Goal: Task Accomplishment & Management: Manage account settings

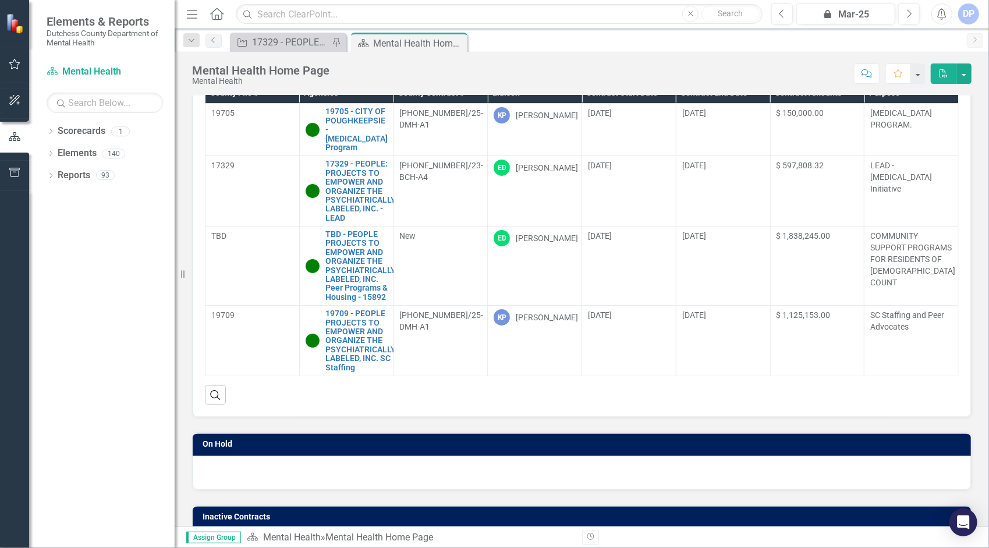
scroll to position [90, 0]
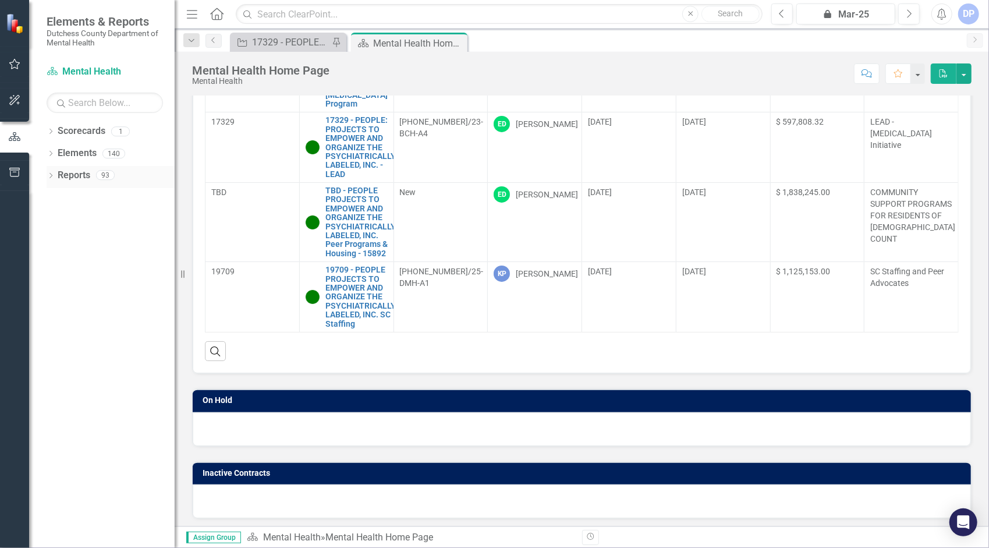
click at [97, 172] on div "93" at bounding box center [105, 176] width 19 height 10
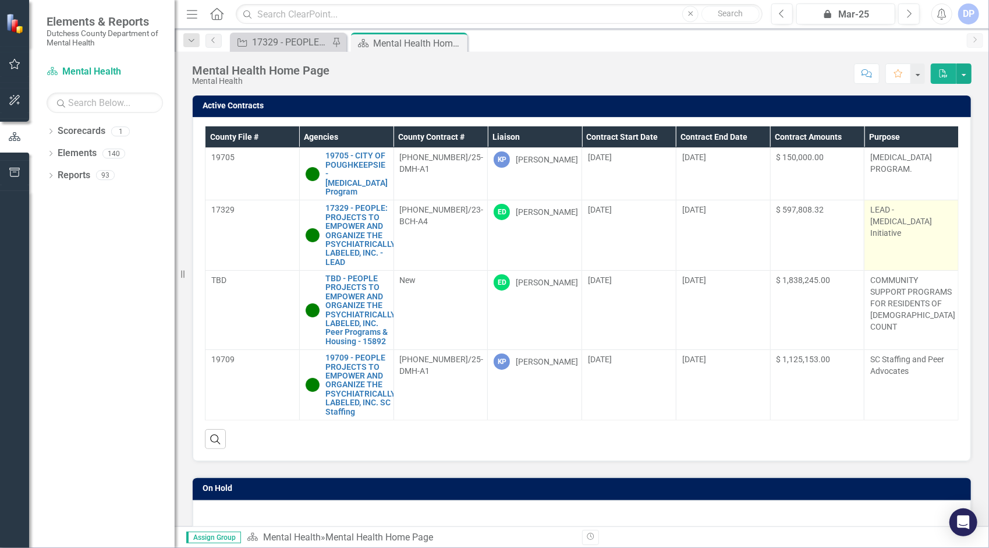
scroll to position [0, 0]
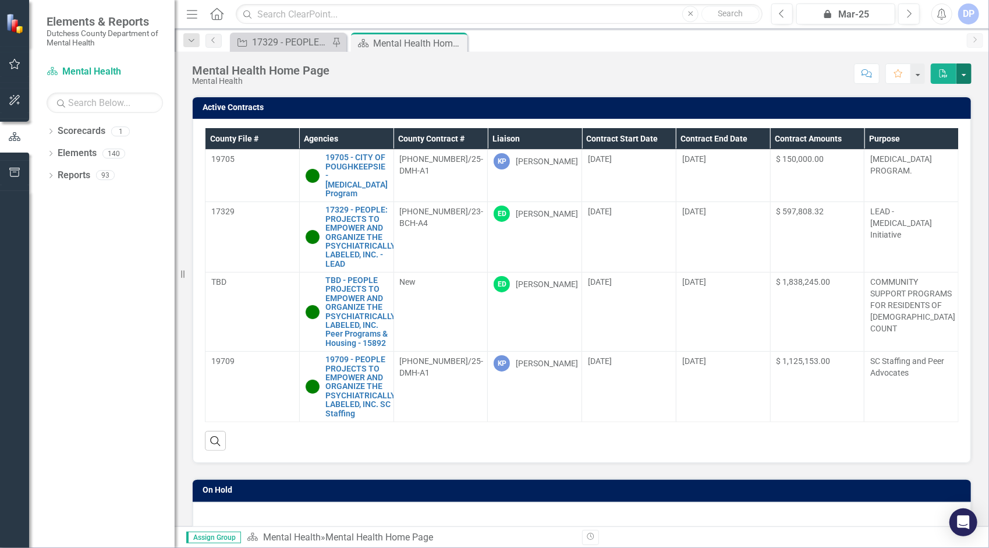
click at [967, 76] on button "button" at bounding box center [963, 73] width 15 height 20
click at [77, 360] on div "Dropdown Scorecards 1 Mental Health Dropdown Elements 140 Dropdown Objective Ob…" at bounding box center [101, 335] width 145 height 426
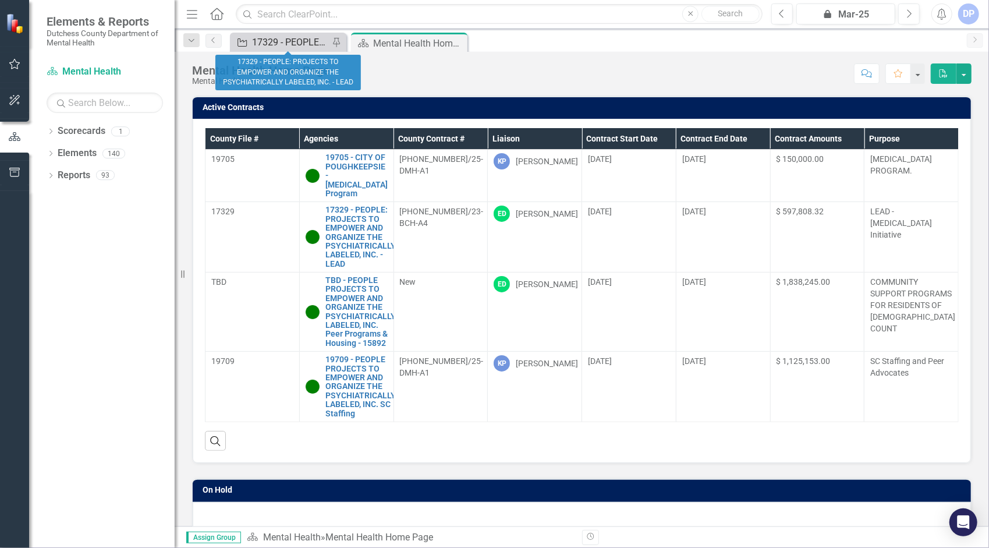
click at [268, 40] on div "17329 - PEOPLE: PROJECTS TO EMPOWER AND ORGANIZE THE PSYCHIATRICALLY LABELED, I…" at bounding box center [290, 42] width 77 height 15
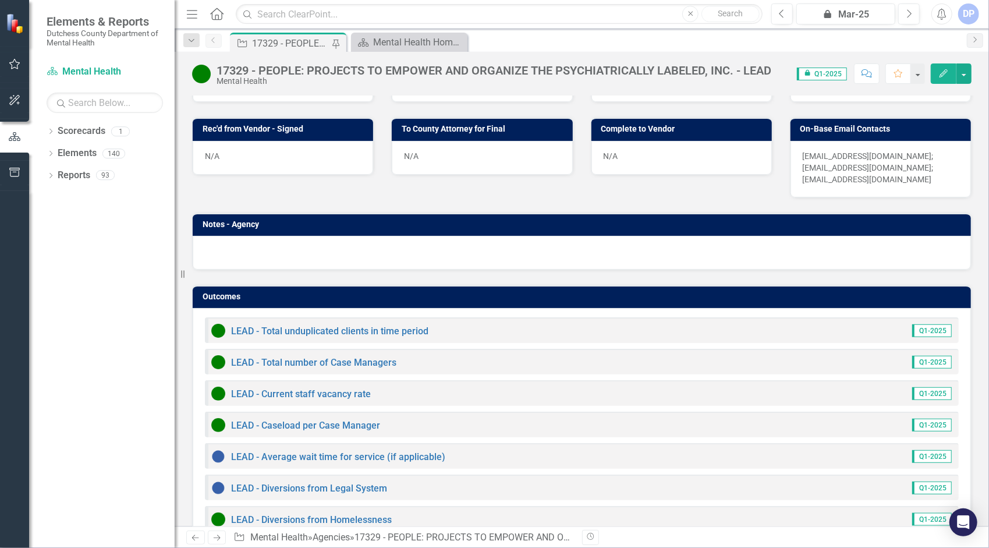
scroll to position [850, 0]
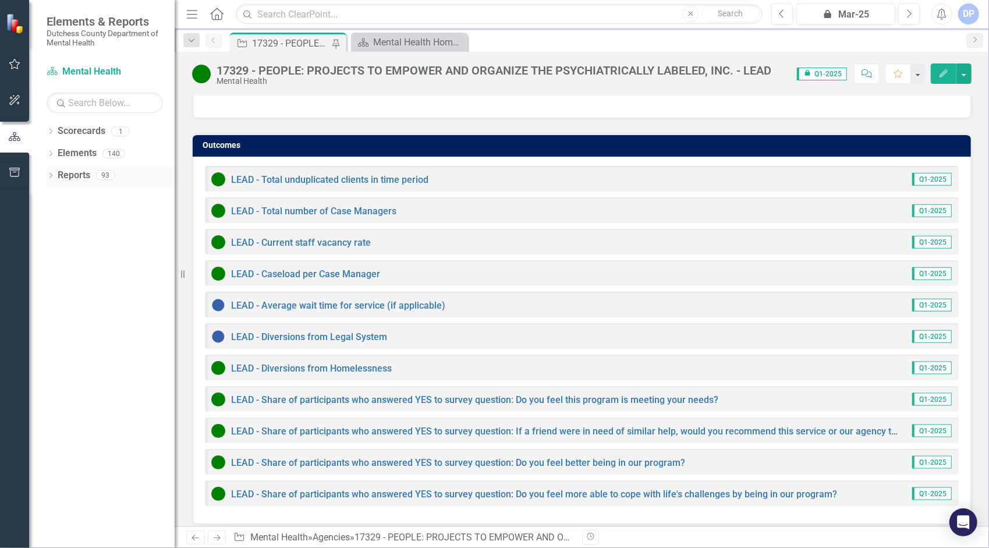
click at [95, 173] on div "Reports 93" at bounding box center [116, 177] width 117 height 22
click at [967, 73] on button "button" at bounding box center [963, 73] width 15 height 20
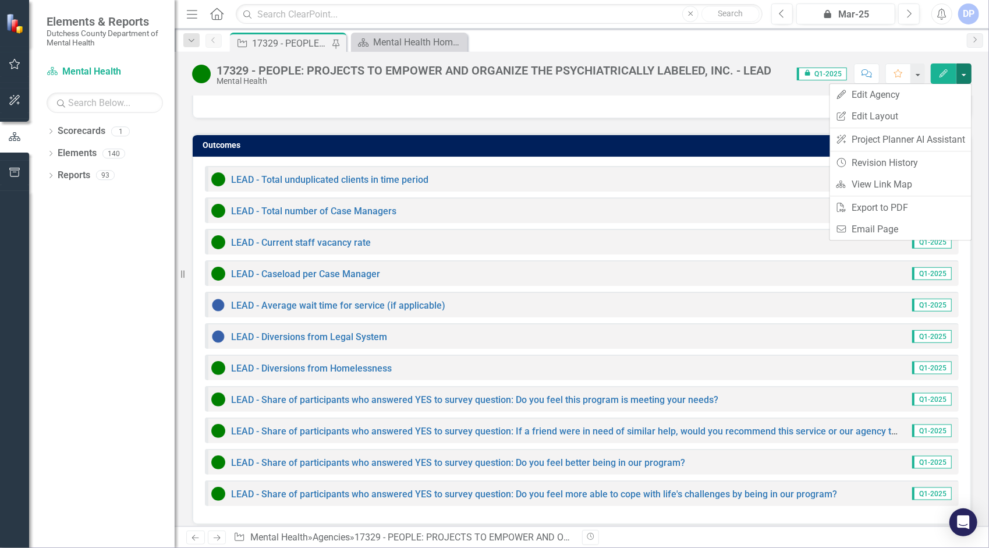
click at [70, 294] on div "Dropdown Scorecards 1 Mental Health Dropdown Elements 140 Dropdown Objective Ob…" at bounding box center [101, 335] width 145 height 426
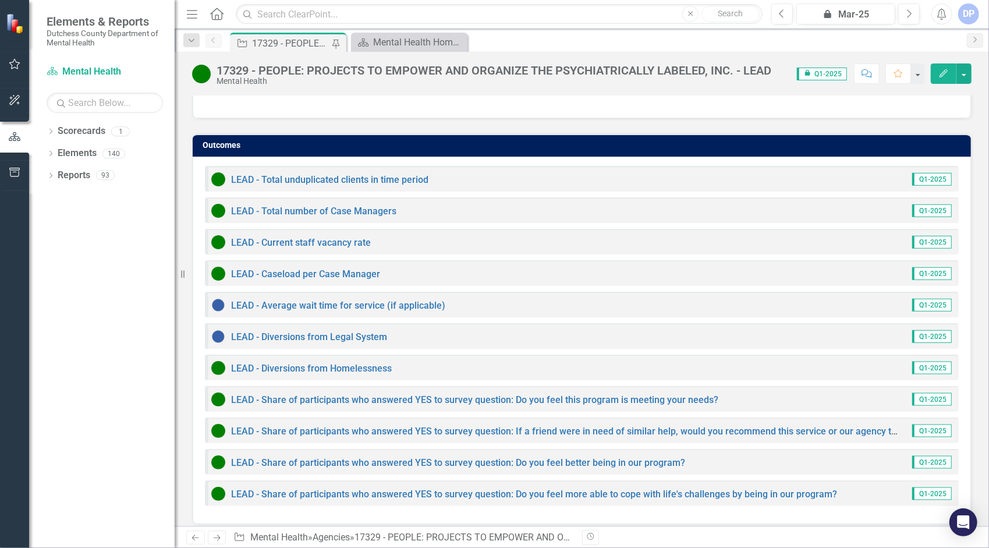
click at [196, 10] on icon "button" at bounding box center [192, 14] width 10 height 8
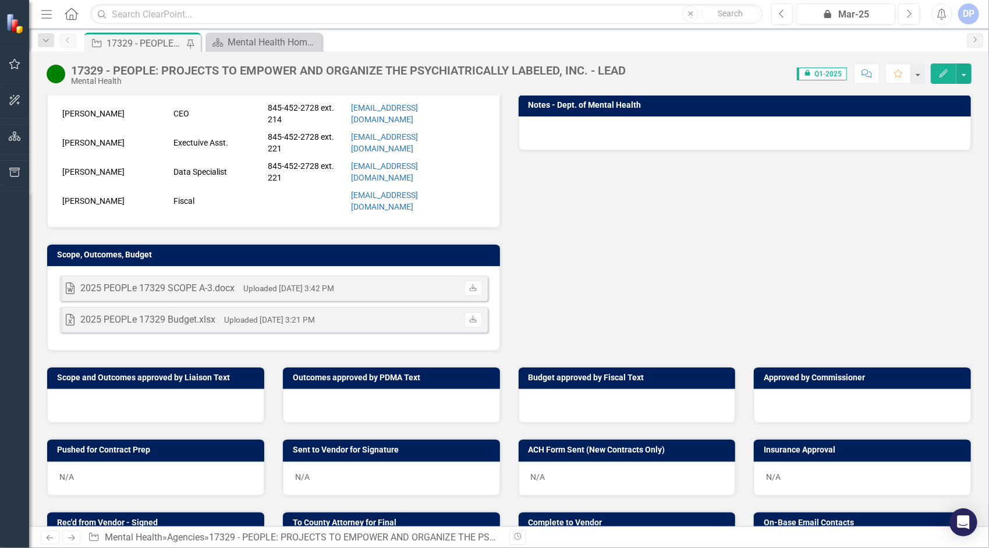
scroll to position [0, 0]
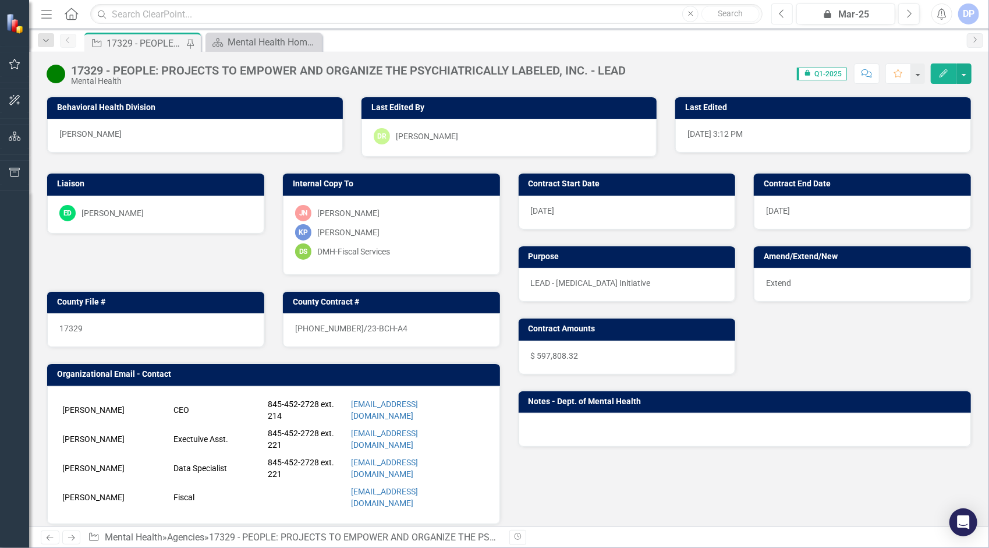
click at [780, 18] on icon "Previous" at bounding box center [782, 14] width 6 height 10
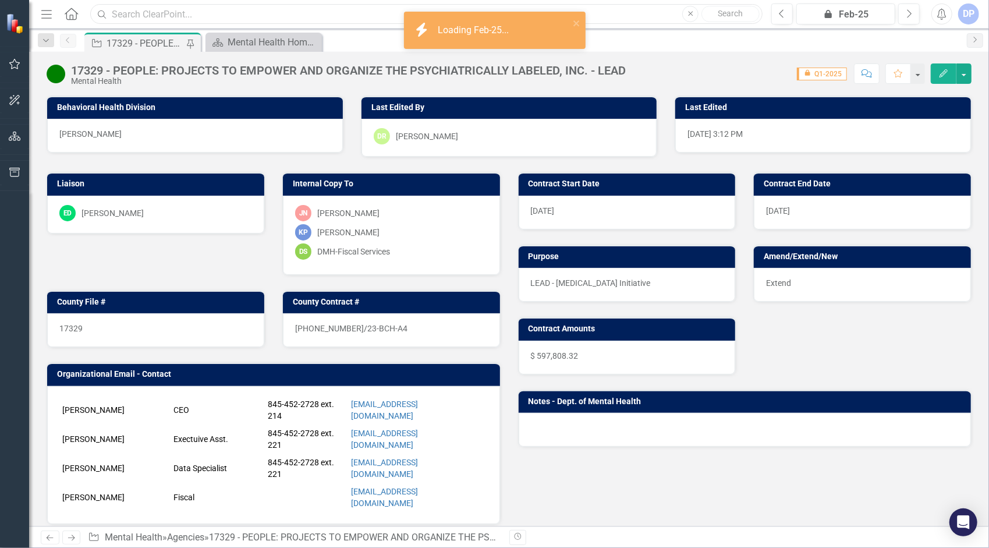
click at [205, 17] on input "text" at bounding box center [426, 14] width 672 height 20
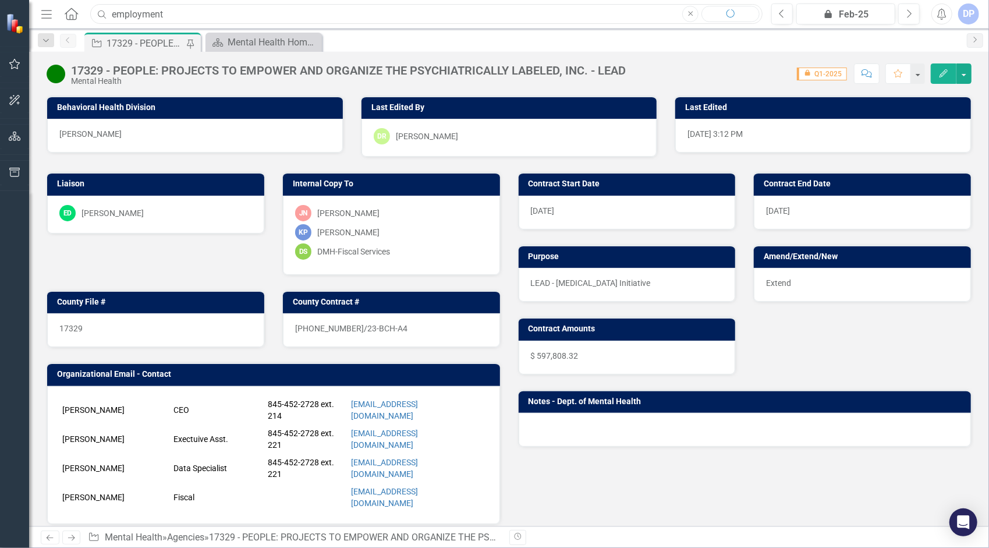
type input "employment"
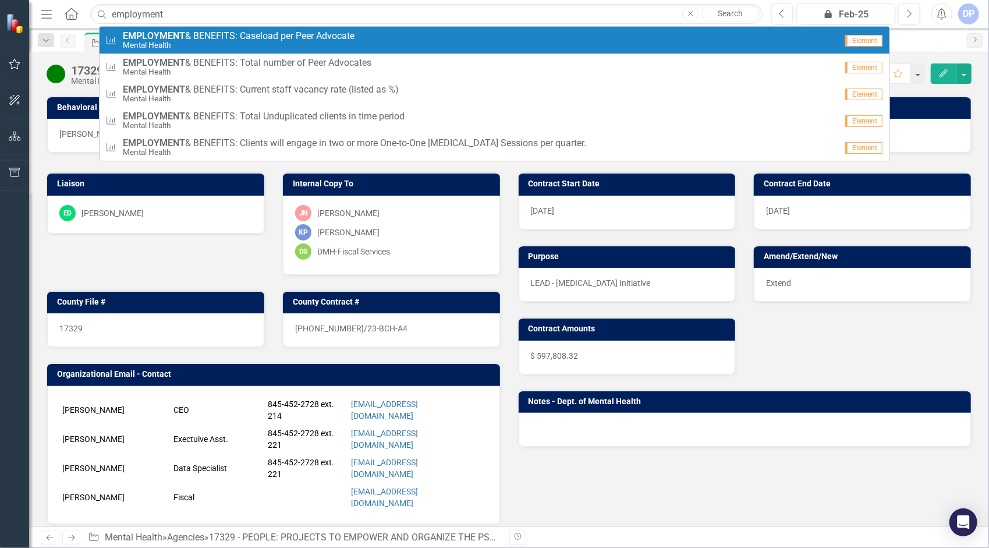
click at [306, 38] on span "EMPLOYMENT & BENEFITS: Caseload per Peer Advocate" at bounding box center [239, 36] width 232 height 10
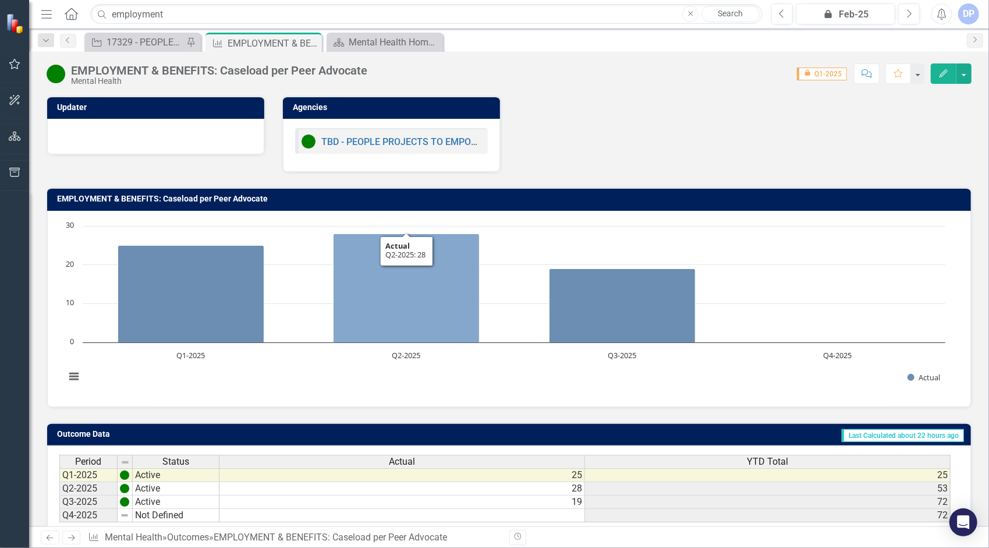
scroll to position [71, 0]
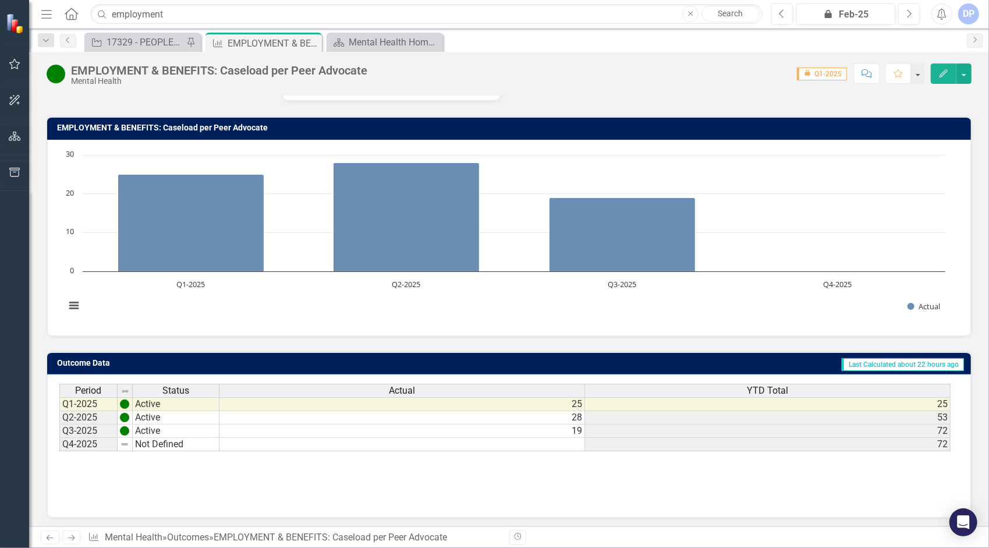
click at [623, 424] on td "72" at bounding box center [767, 430] width 365 height 13
click at [170, 16] on input "employment" at bounding box center [426, 14] width 672 height 20
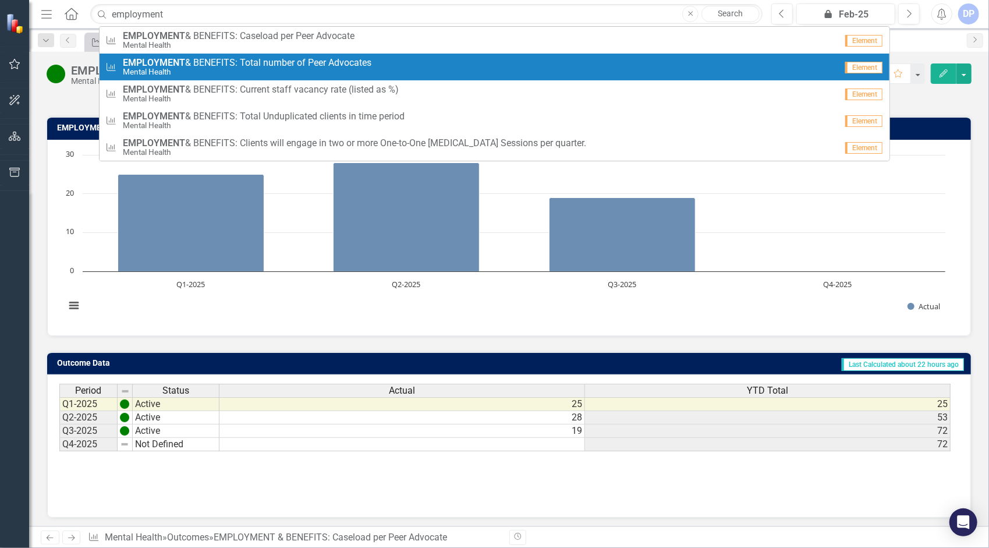
click at [285, 59] on span "EMPLOYMENT & BENEFITS: Total number of Peer Advocates" at bounding box center [247, 63] width 249 height 10
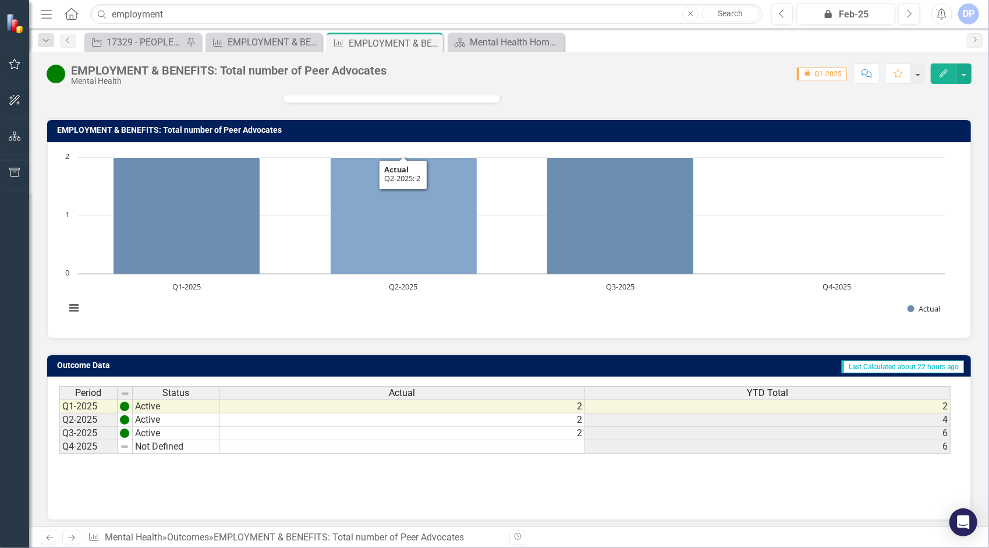
scroll to position [71, 0]
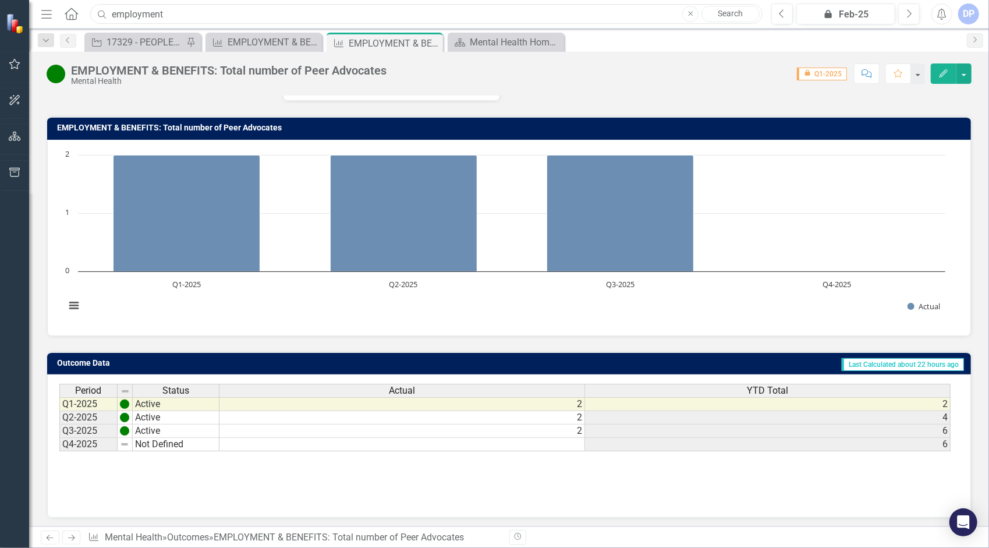
click at [189, 17] on input "employment" at bounding box center [426, 14] width 672 height 20
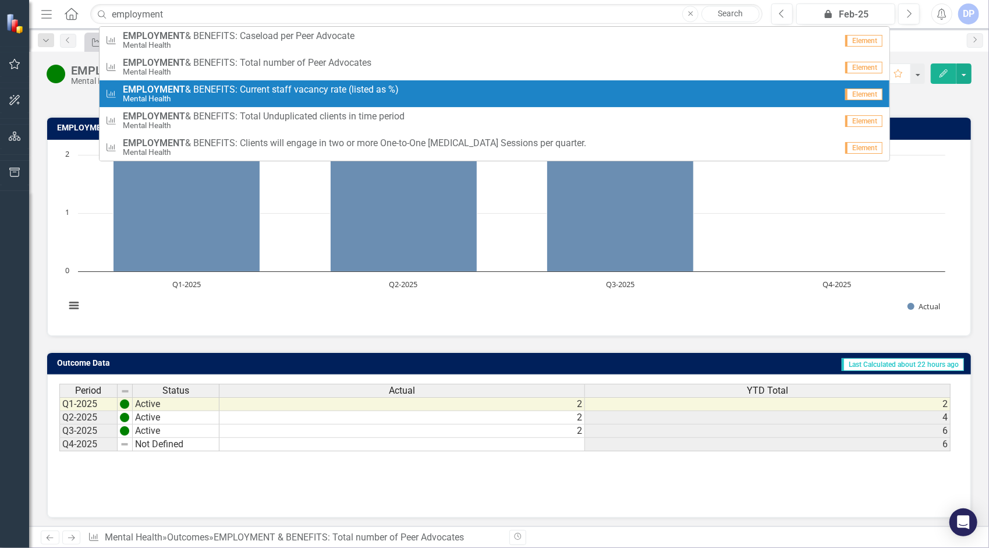
click at [230, 95] on small "Mental Health" at bounding box center [261, 98] width 276 height 9
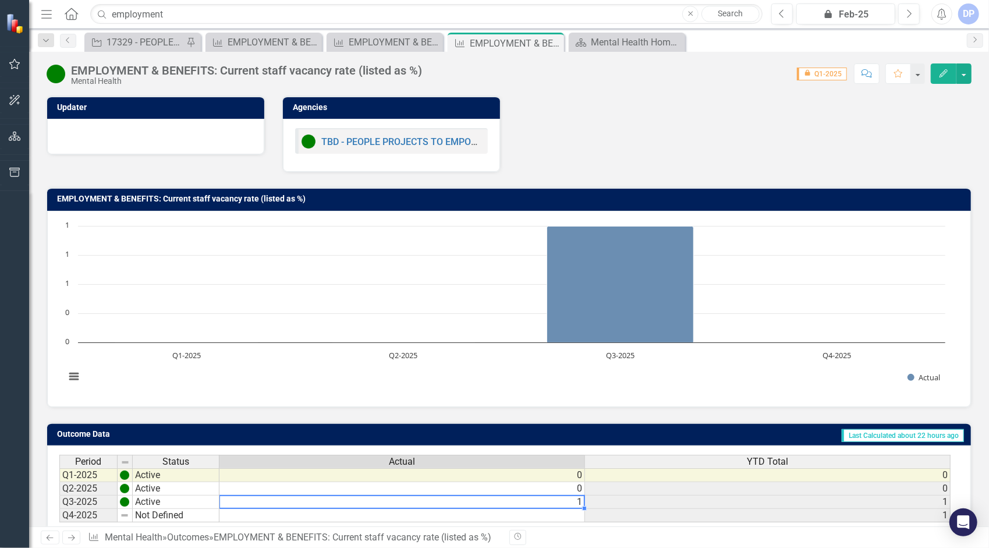
click at [570, 497] on td "1" at bounding box center [401, 501] width 365 height 13
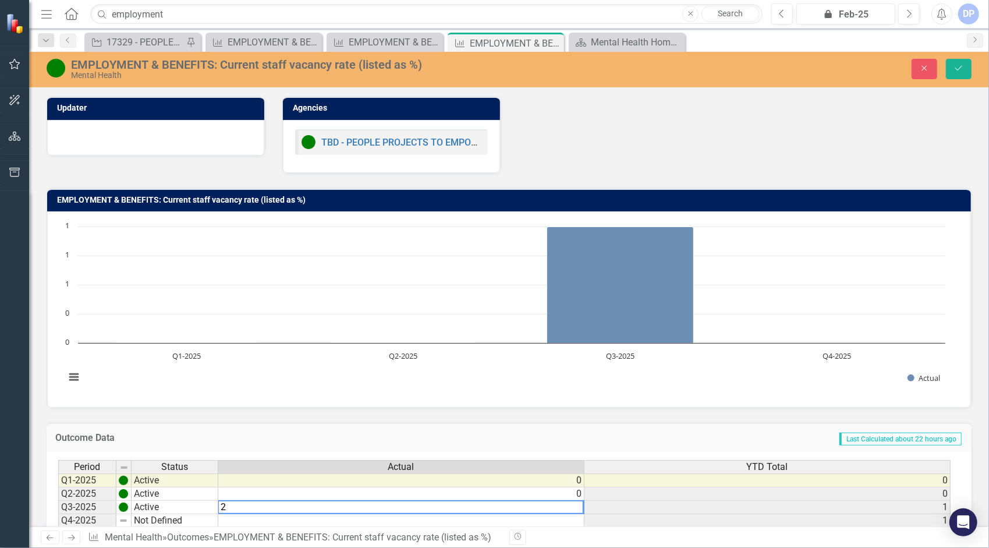
type textarea "2"
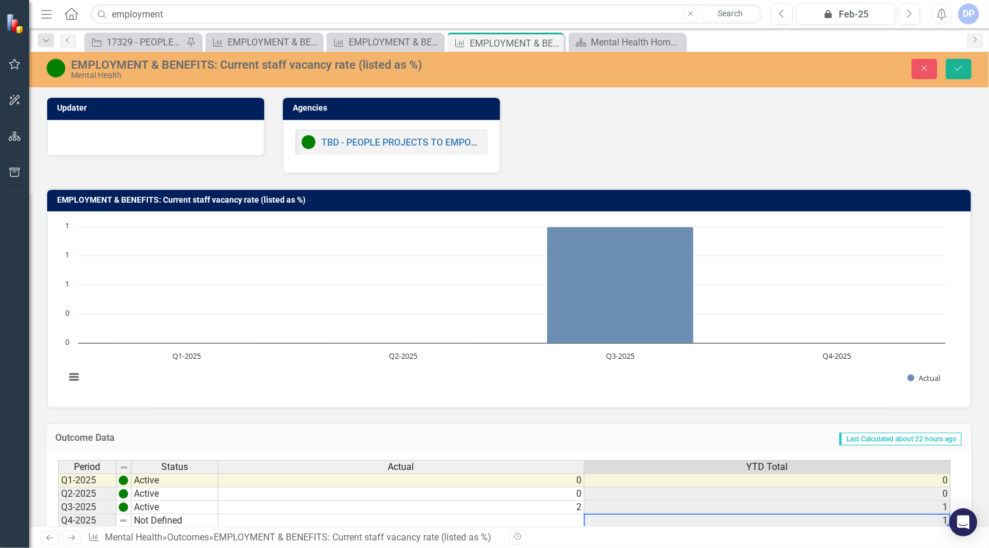
click at [766, 516] on td "1" at bounding box center [767, 520] width 366 height 13
click at [243, 37] on div "EMPLOYMENT & BENEFITS: Caseload per Peer Advocate" at bounding box center [266, 42] width 77 height 15
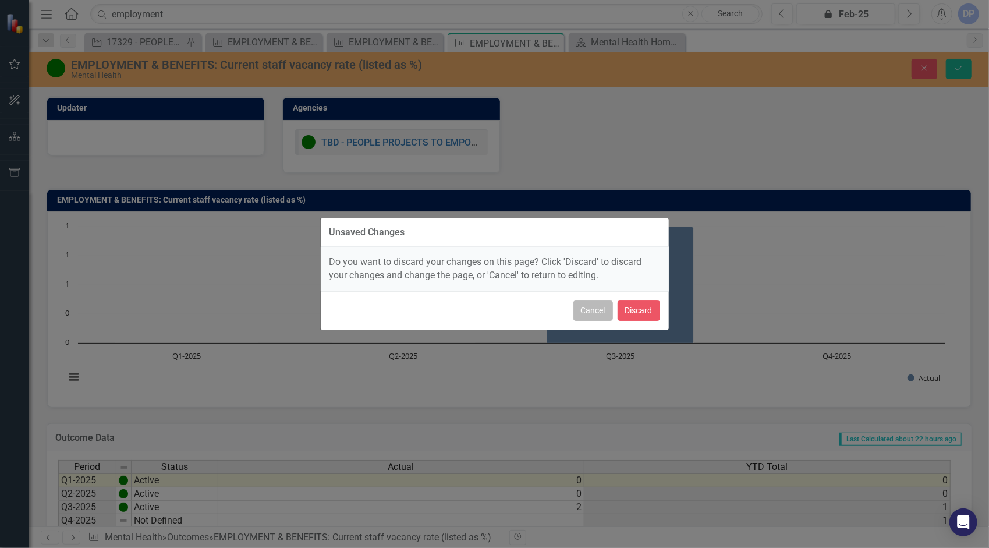
click at [590, 312] on button "Cancel" at bounding box center [593, 310] width 40 height 20
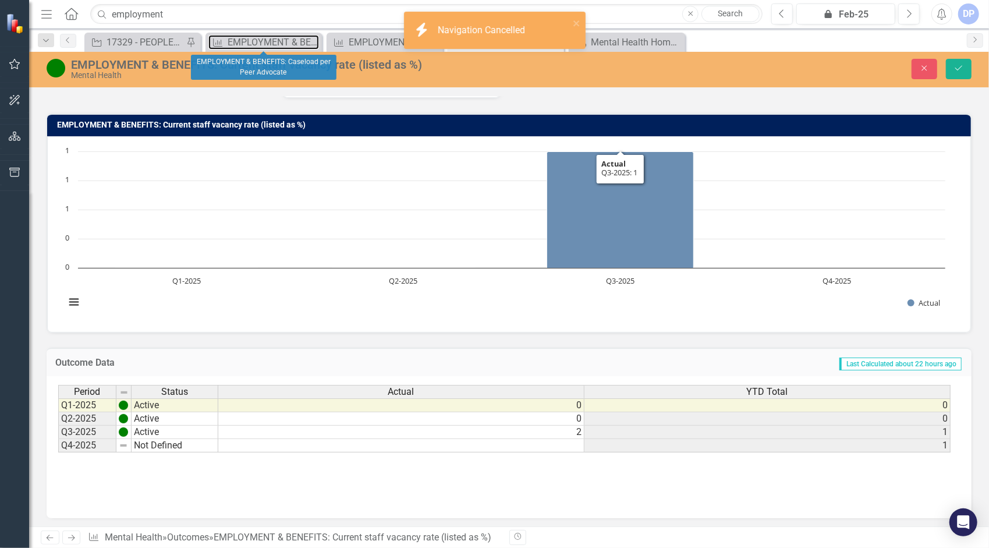
scroll to position [76, 0]
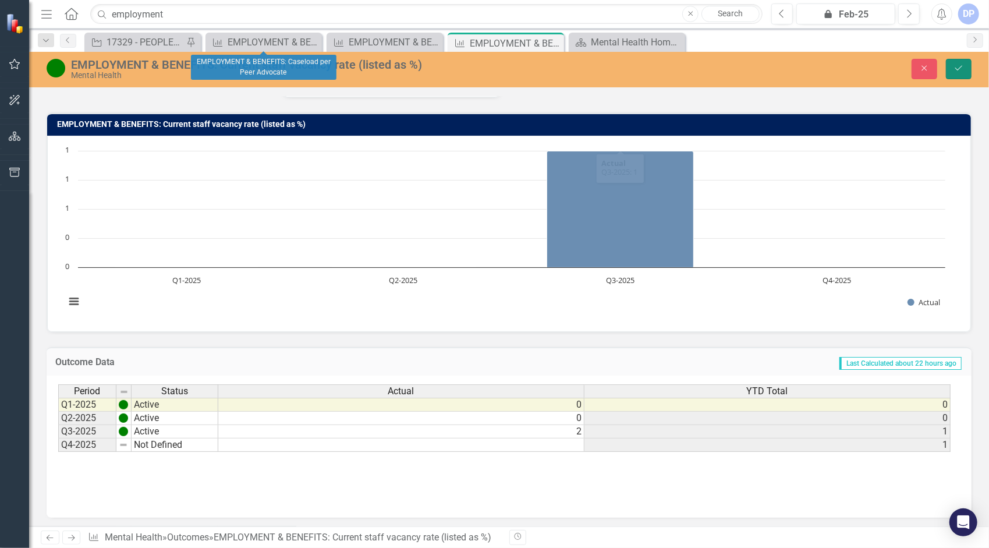
click at [954, 66] on icon "Save" at bounding box center [958, 68] width 10 height 8
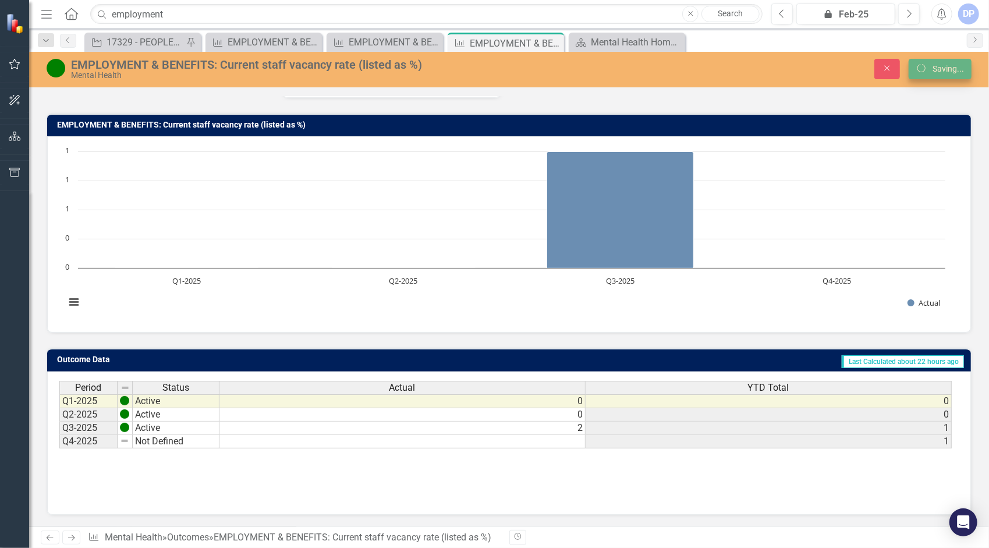
scroll to position [0, 0]
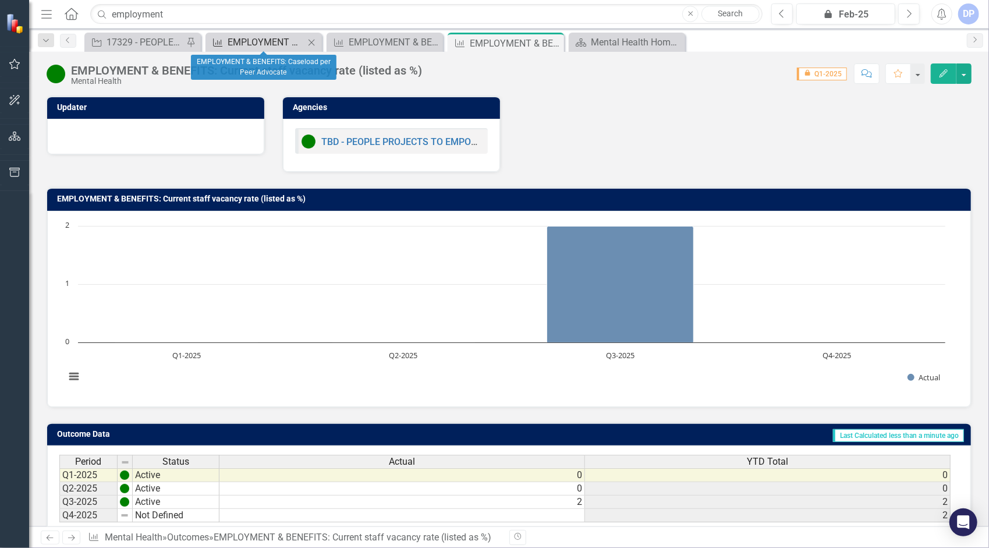
click at [270, 36] on div "EMPLOYMENT & BENEFITS: Caseload per Peer Advocate" at bounding box center [266, 42] width 77 height 15
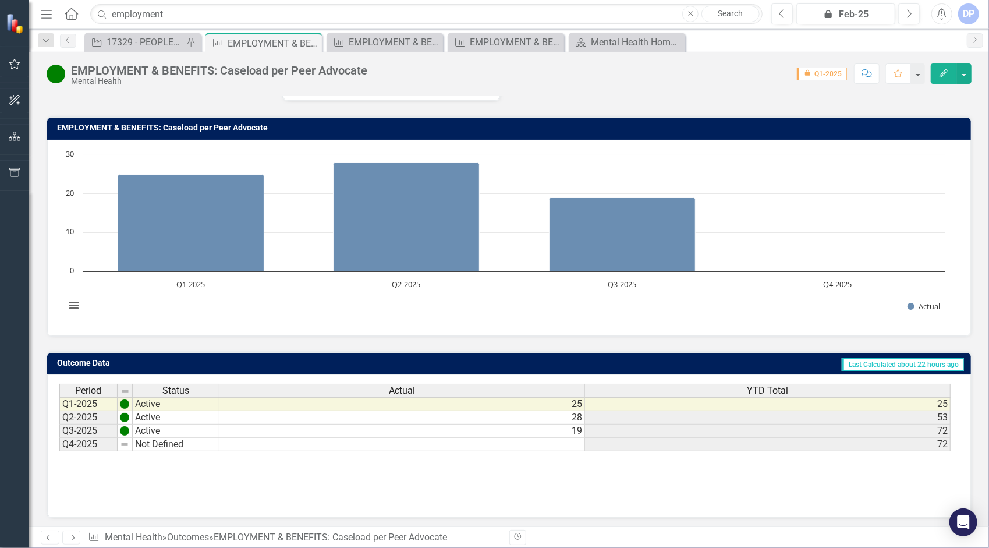
scroll to position [71, 0]
click at [376, 33] on div "Outcome EMPLOYMENT & BENEFITS: Total number of Peer Advocates Close" at bounding box center [384, 42] width 116 height 19
click at [394, 43] on div "EMPLOYMENT & BENEFITS: Total number of Peer Advocates" at bounding box center [387, 42] width 77 height 15
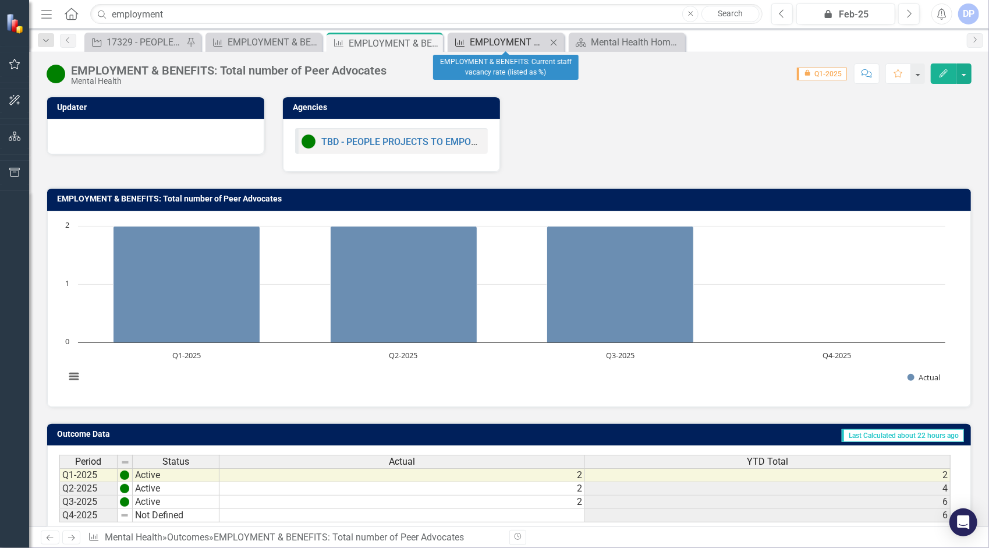
click at [500, 41] on div "EMPLOYMENT & BENEFITS: Current staff vacancy rate (listed as %)" at bounding box center [508, 42] width 77 height 15
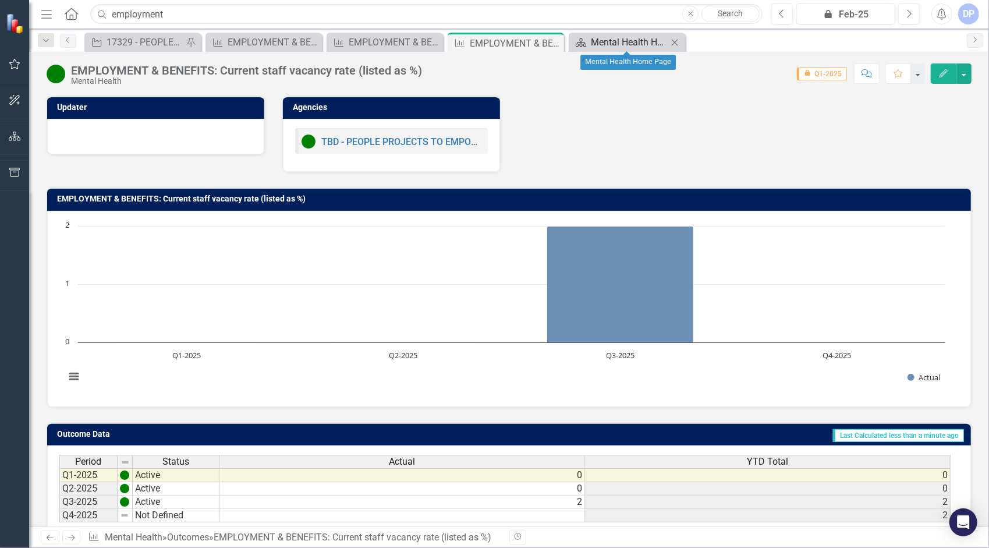
click at [610, 39] on div "Mental Health Home Page" at bounding box center [629, 42] width 77 height 15
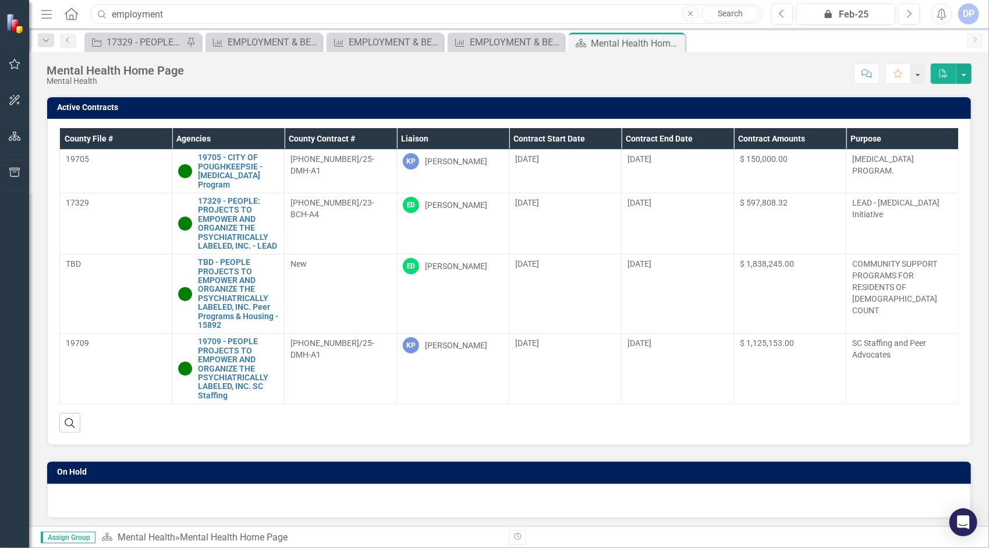
click at [135, 17] on input "employment" at bounding box center [426, 14] width 672 height 20
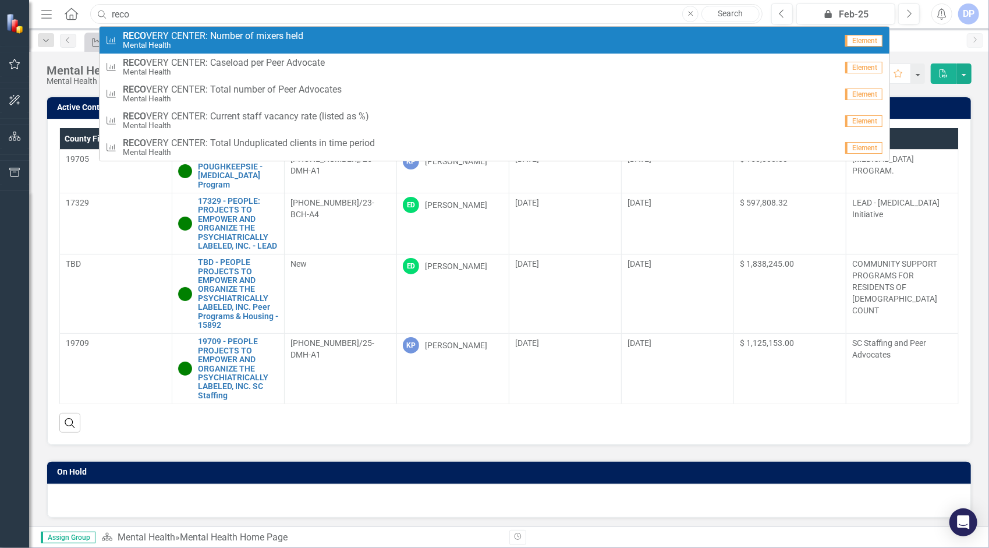
type input "reco"
click at [204, 35] on span "RECO VERY CENTER: Number of mixers held" at bounding box center [213, 36] width 180 height 10
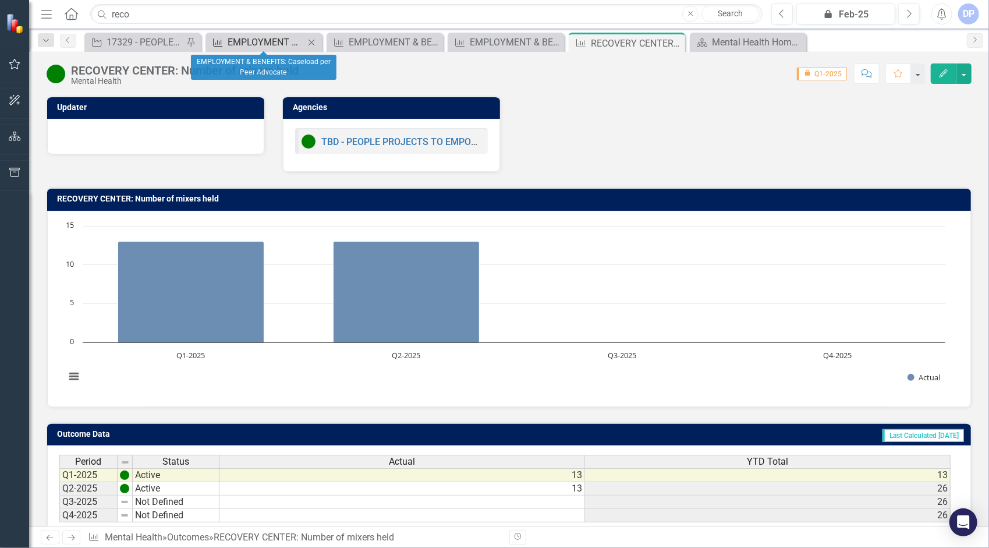
click at [279, 38] on div "EMPLOYMENT & BENEFITS: Caseload per Peer Advocate" at bounding box center [266, 42] width 77 height 15
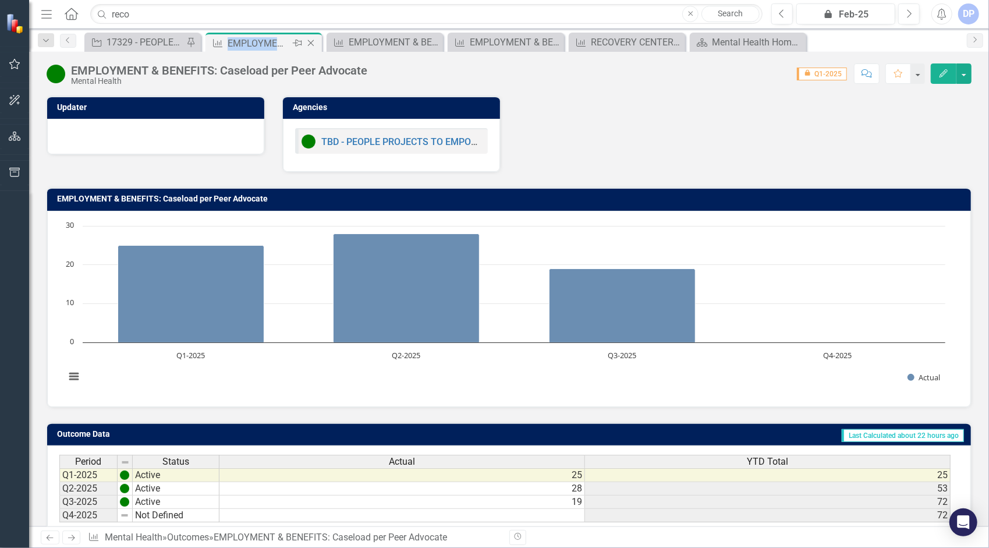
click at [285, 43] on div "EMPLOYMENT & BENEFITS: Caseload per Peer Advocate" at bounding box center [259, 43] width 62 height 15
click at [154, 7] on input "reco" at bounding box center [426, 14] width 672 height 20
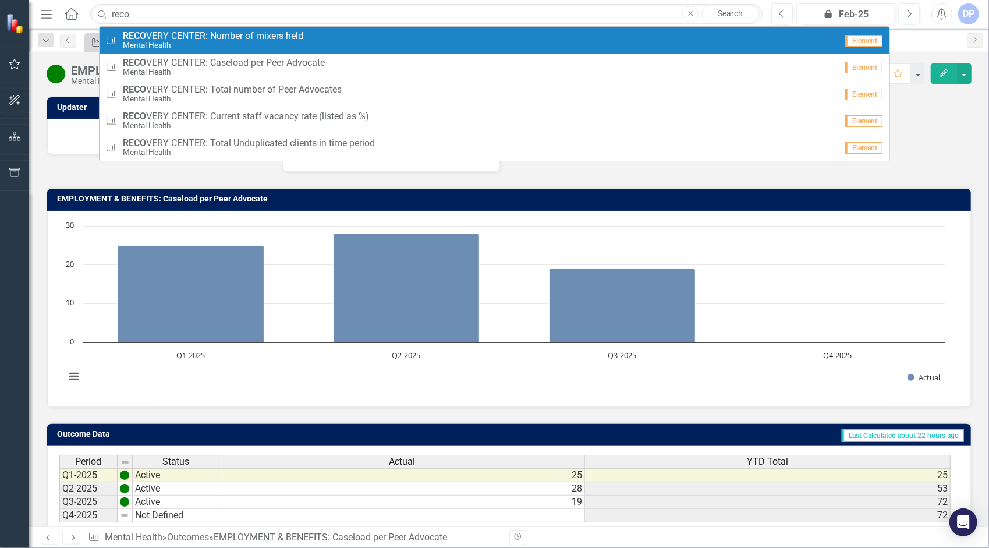
click at [154, 48] on small "Mental Health" at bounding box center [213, 45] width 180 height 9
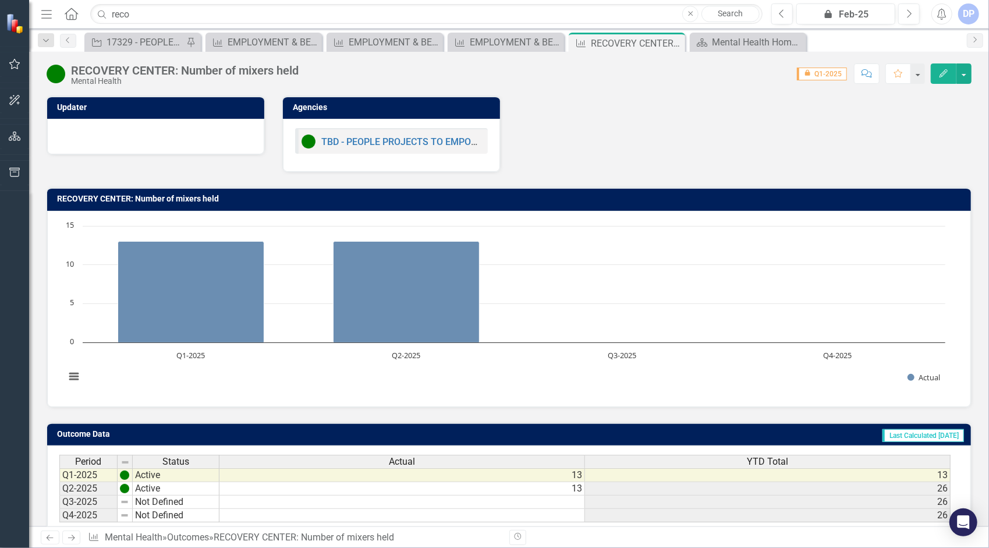
click at [159, 498] on td "Not Defined" at bounding box center [176, 501] width 87 height 13
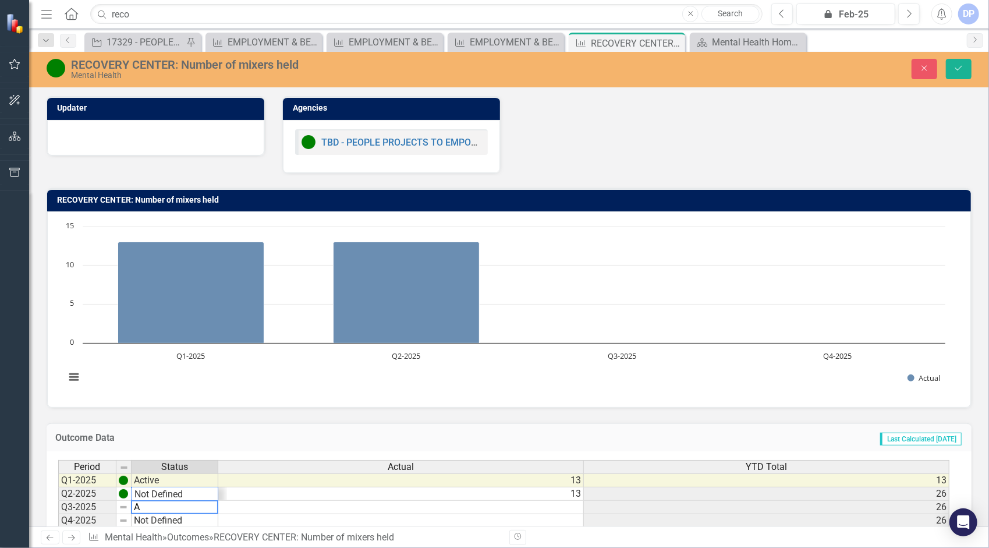
scroll to position [14, 0]
type textarea "Active"
click at [247, 503] on td at bounding box center [401, 507] width 366 height 13
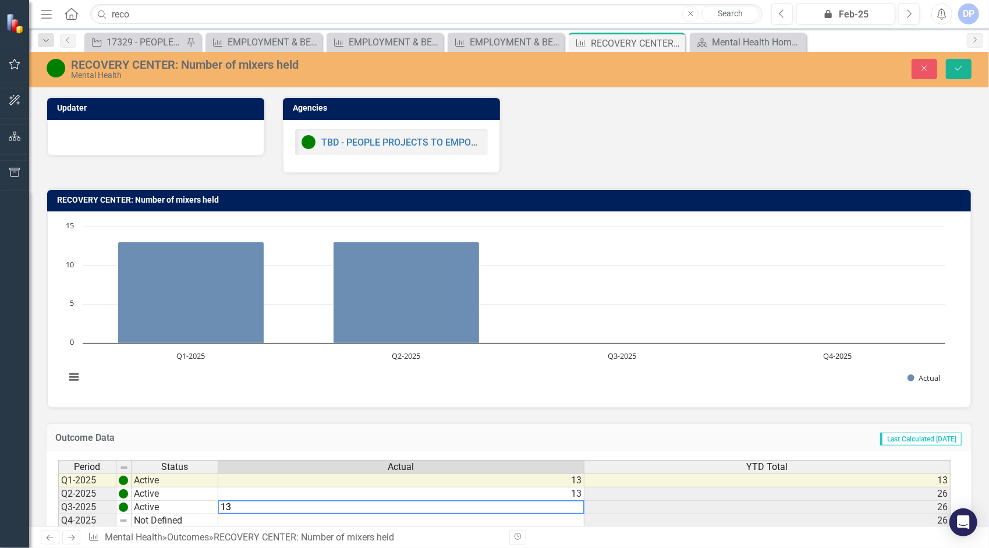
type textarea "13"
click at [615, 509] on td "26" at bounding box center [767, 507] width 366 height 13
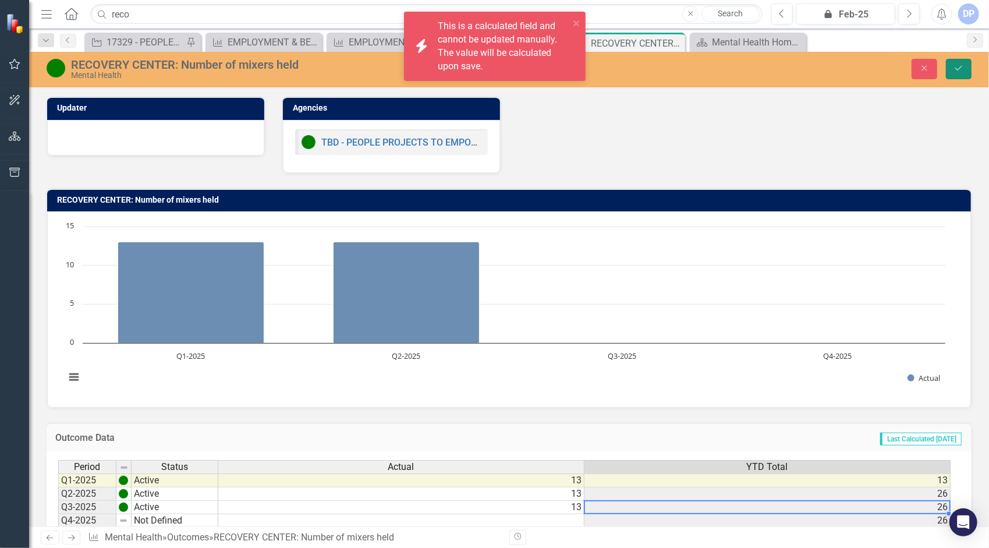
click at [961, 69] on icon "Save" at bounding box center [958, 68] width 10 height 8
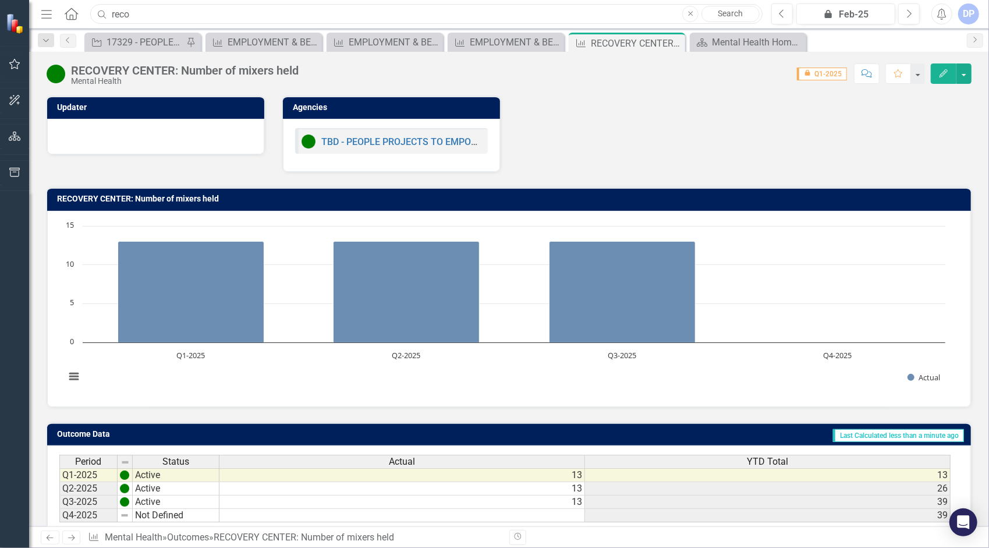
click at [184, 19] on input "reco" at bounding box center [426, 14] width 672 height 20
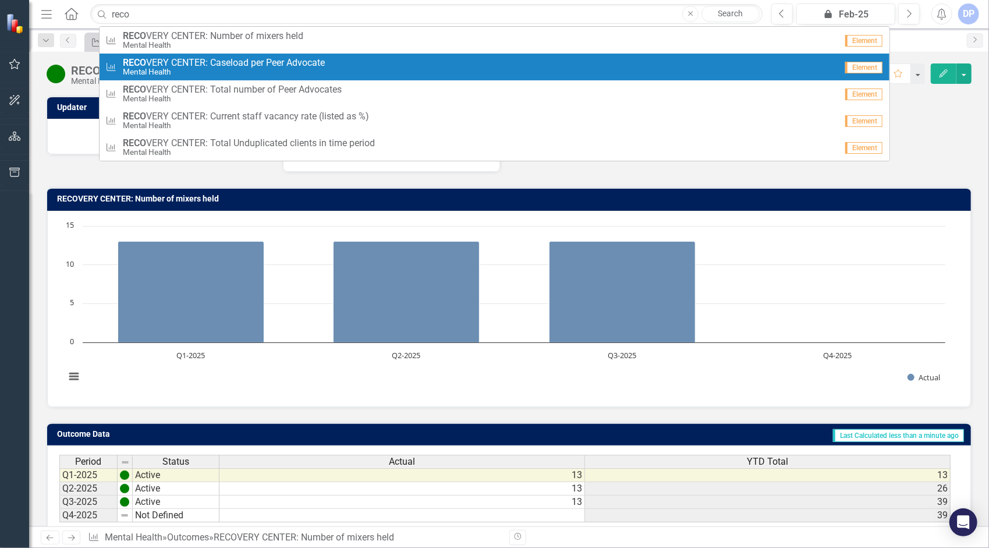
click at [188, 69] on small "Mental Health" at bounding box center [224, 72] width 202 height 9
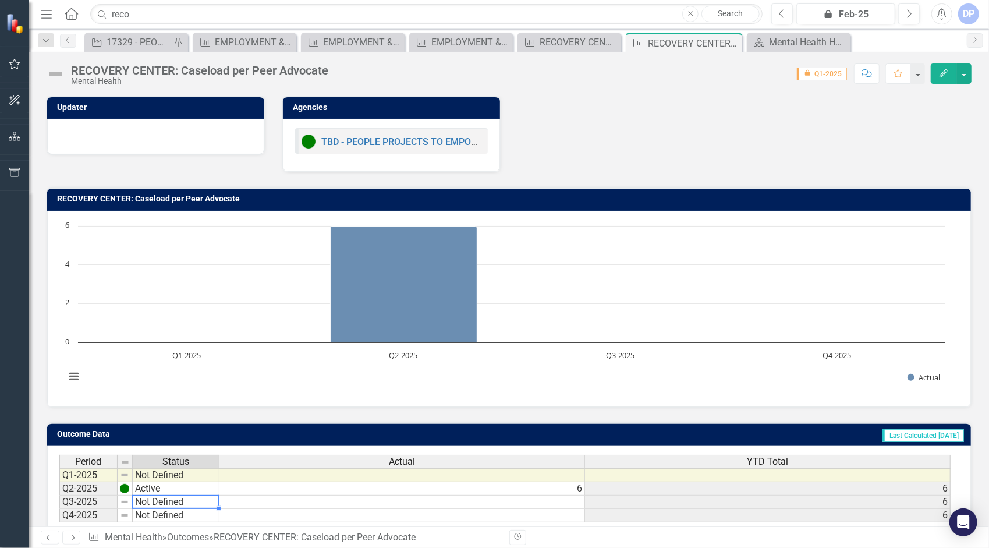
click at [152, 498] on td "Not Defined" at bounding box center [176, 501] width 87 height 13
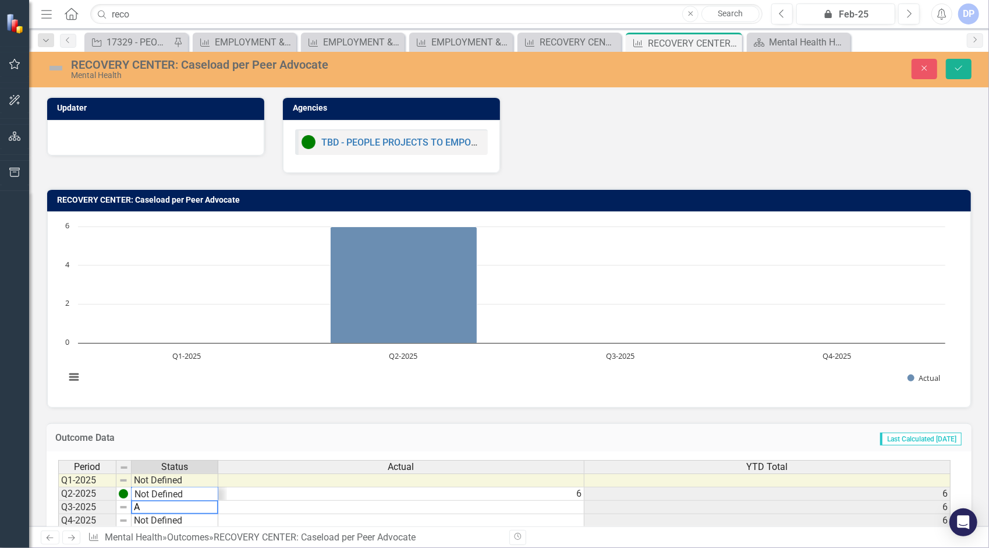
scroll to position [14, 0]
type textarea "Active"
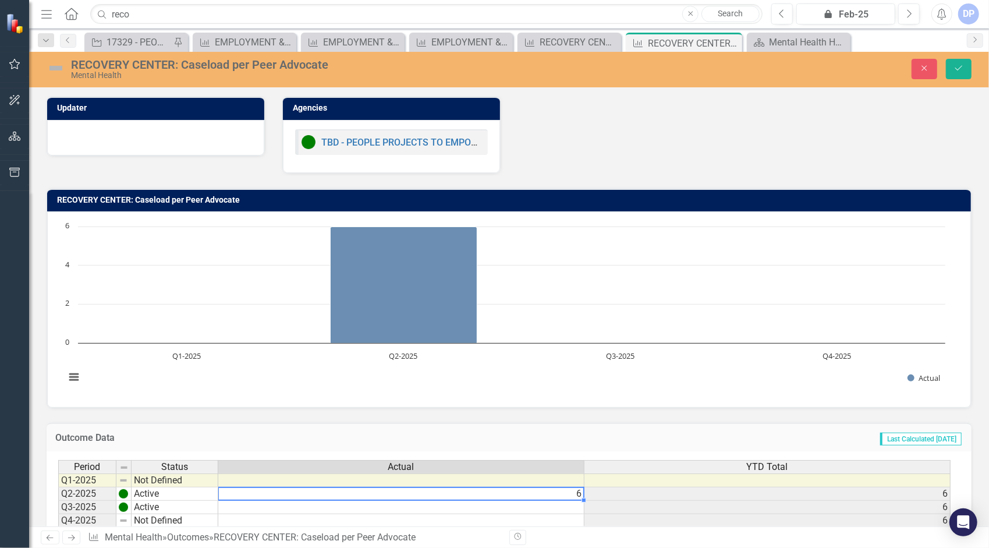
click at [58, 498] on div "Period Status Actual YTD Total Q1-2025 Not Defined Q2-2025 Active 6 6 Q3-2025 A…" at bounding box center [58, 494] width 0 height 68
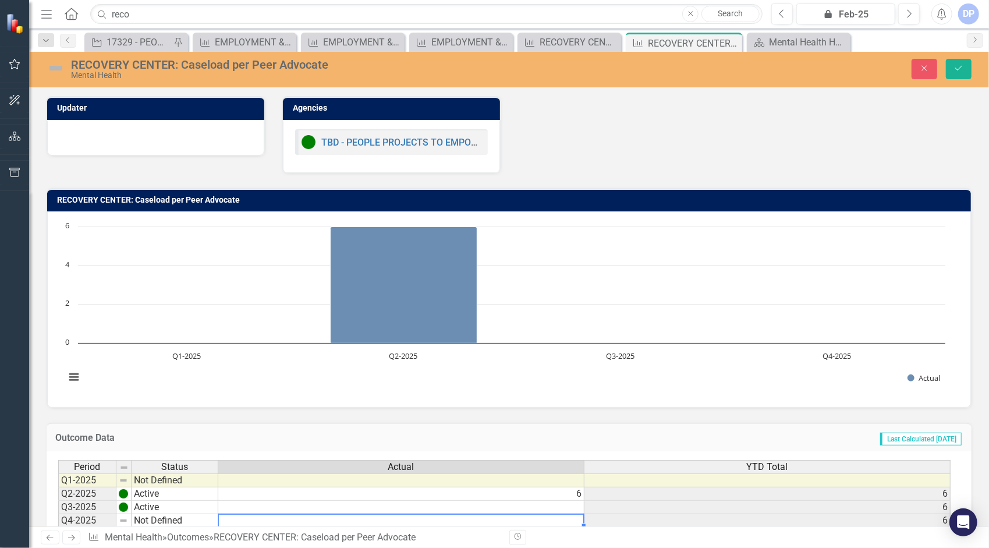
click at [251, 516] on td at bounding box center [401, 520] width 366 height 13
click at [231, 505] on td at bounding box center [401, 507] width 366 height 13
click at [476, 509] on textarea "10" at bounding box center [401, 507] width 367 height 14
type textarea "10"
click at [960, 70] on icon "Save" at bounding box center [958, 68] width 10 height 8
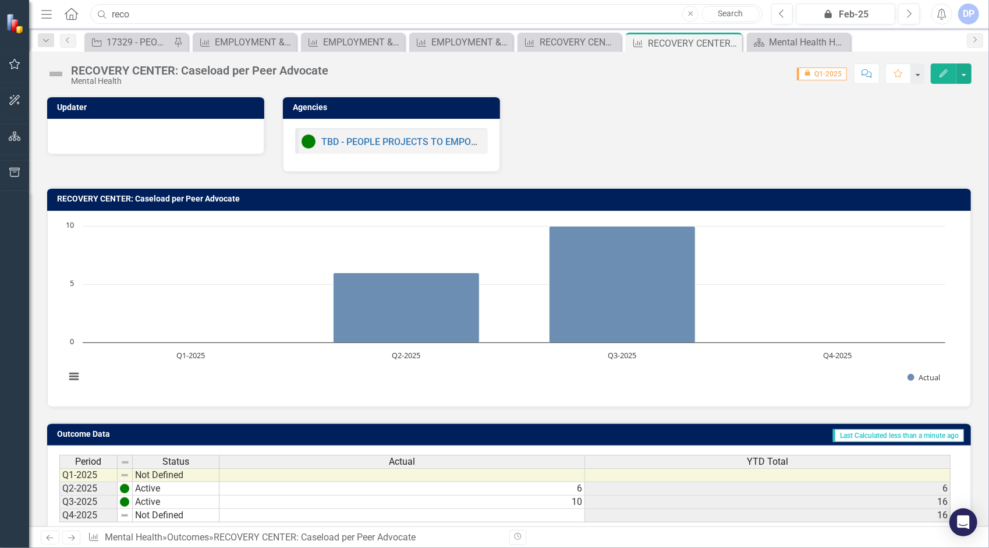
click at [183, 23] on input "reco" at bounding box center [426, 14] width 672 height 20
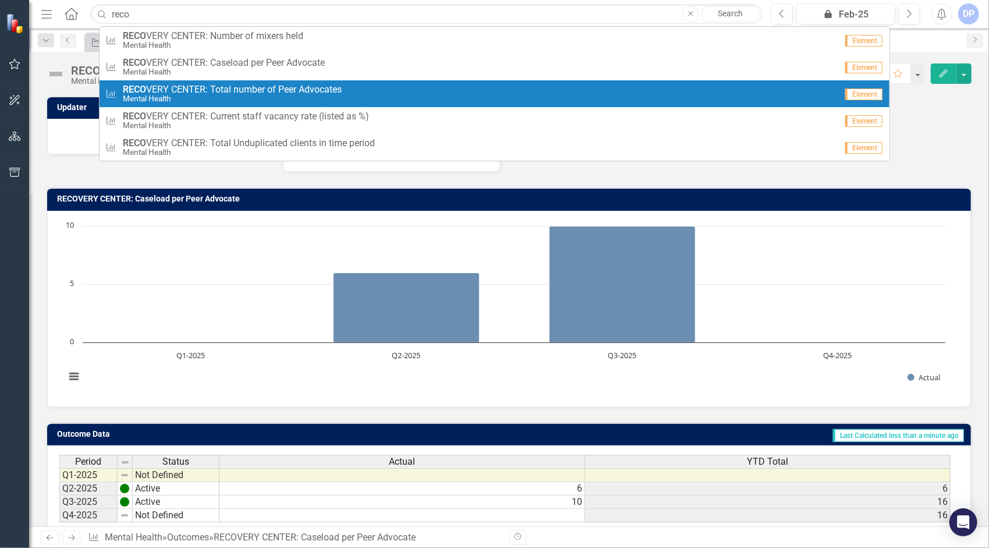
click at [243, 88] on span "RECO VERY CENTER: Total number of Peer Advocates" at bounding box center [232, 89] width 219 height 10
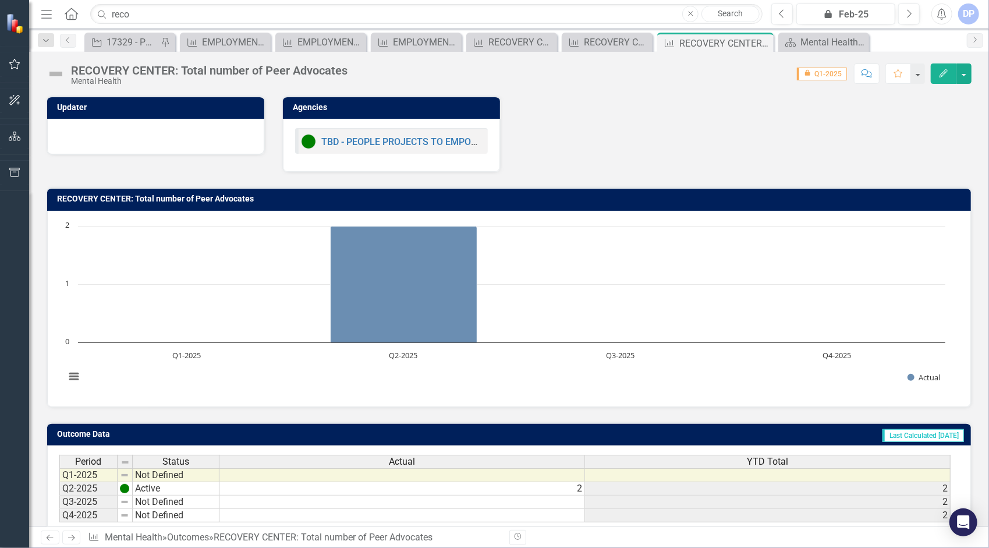
click at [165, 495] on td "Not Defined" at bounding box center [176, 501] width 87 height 13
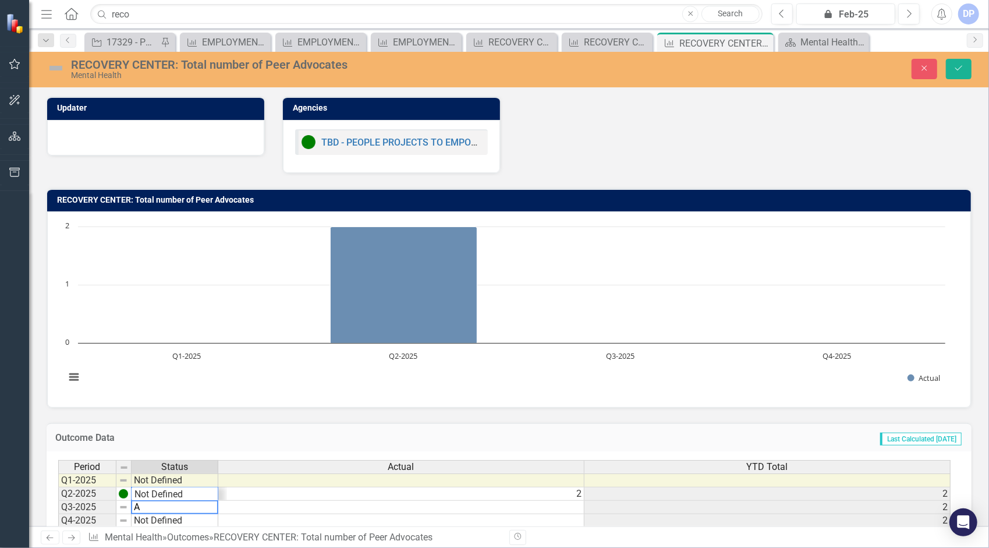
scroll to position [14, 0]
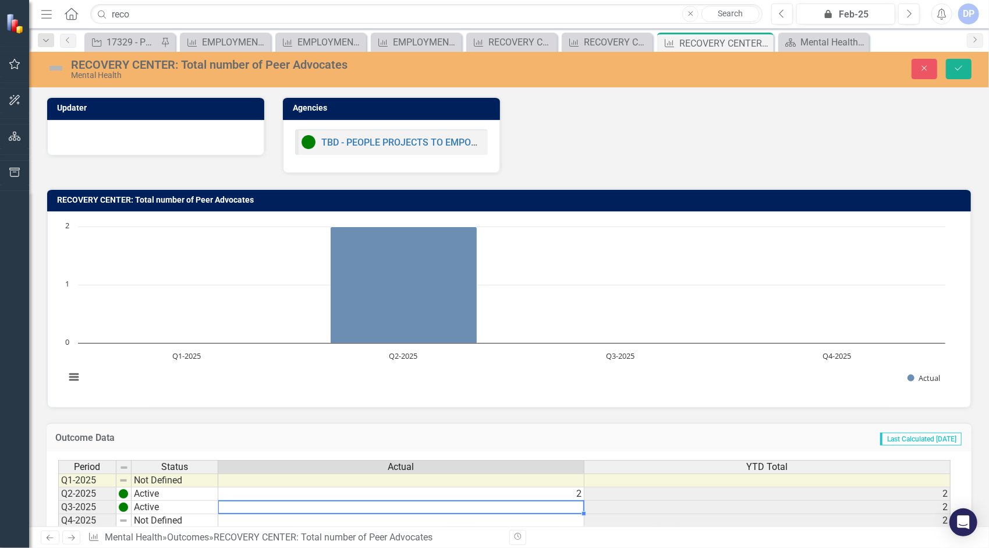
type textarea "Active"
type textarea "2"
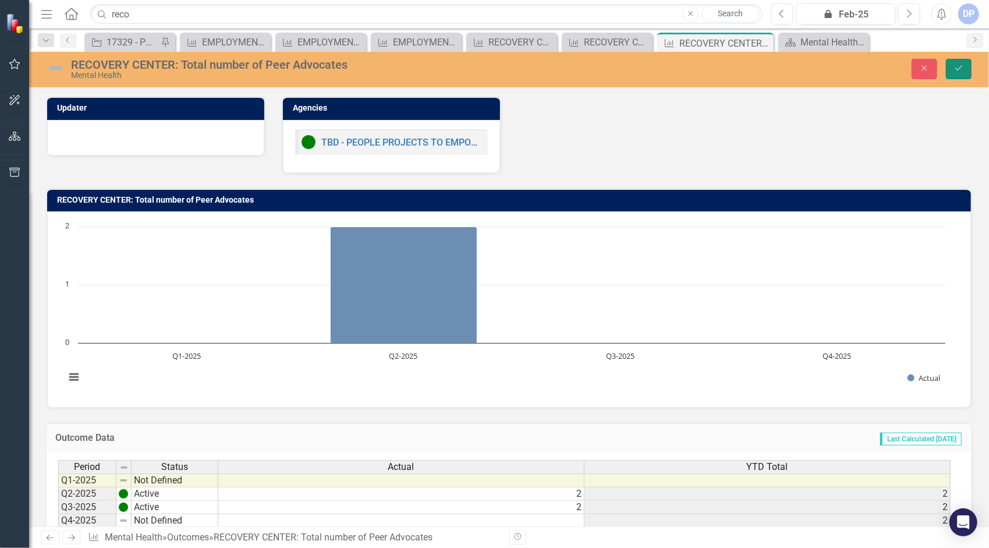
click at [964, 74] on button "Save" at bounding box center [959, 69] width 26 height 20
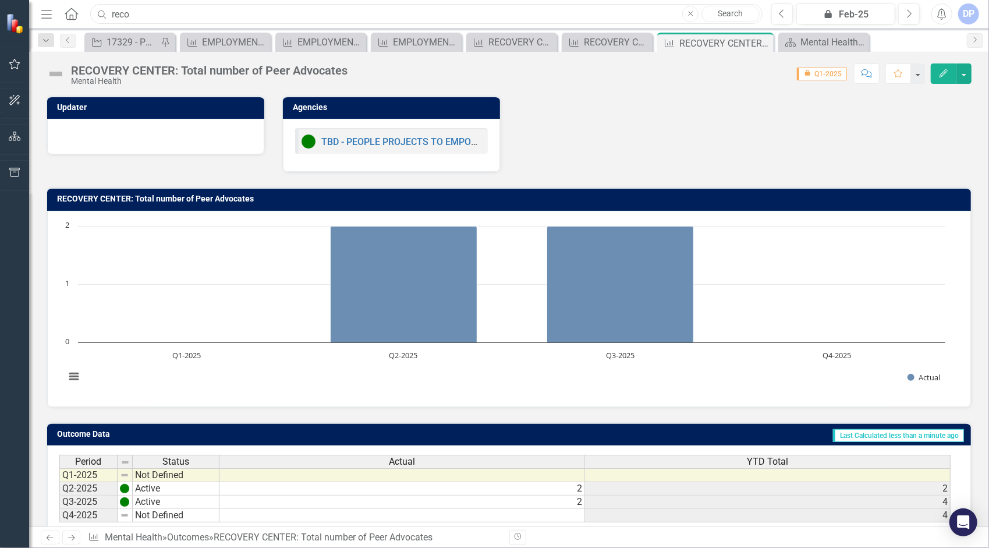
click at [215, 13] on input "reco" at bounding box center [426, 14] width 672 height 20
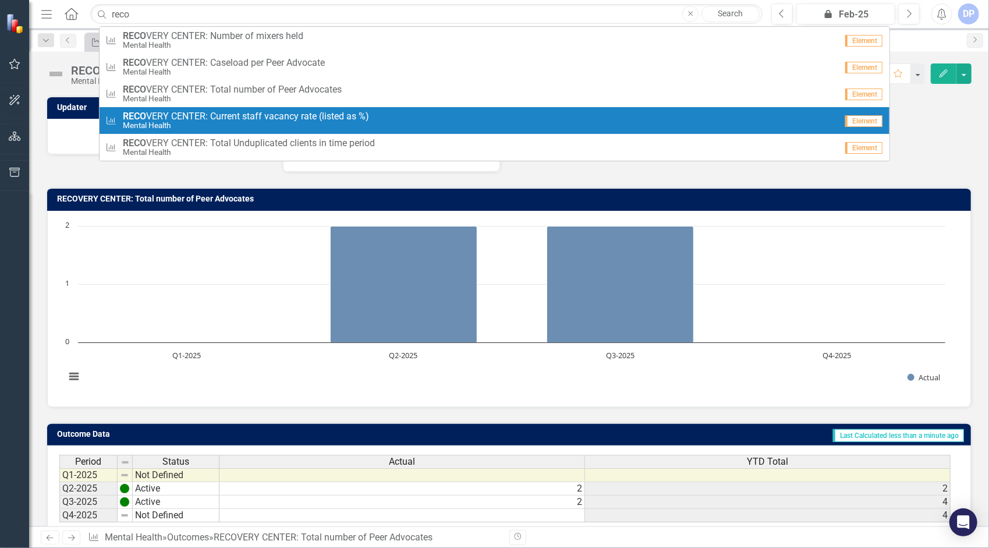
click at [226, 118] on span "RECO VERY CENTER: Current staff vacancy rate (listed as %)" at bounding box center [246, 116] width 246 height 10
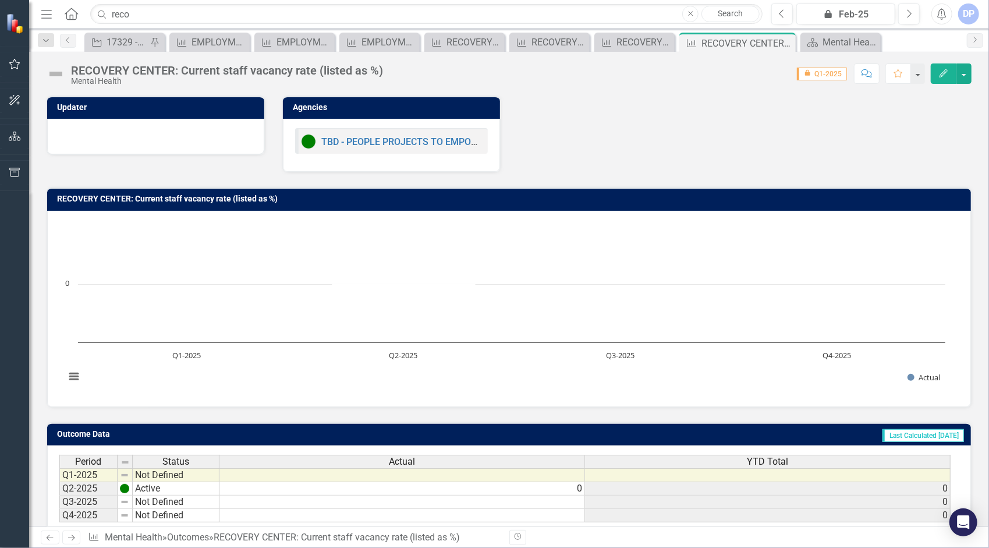
click at [166, 500] on td "Not Defined" at bounding box center [176, 501] width 87 height 13
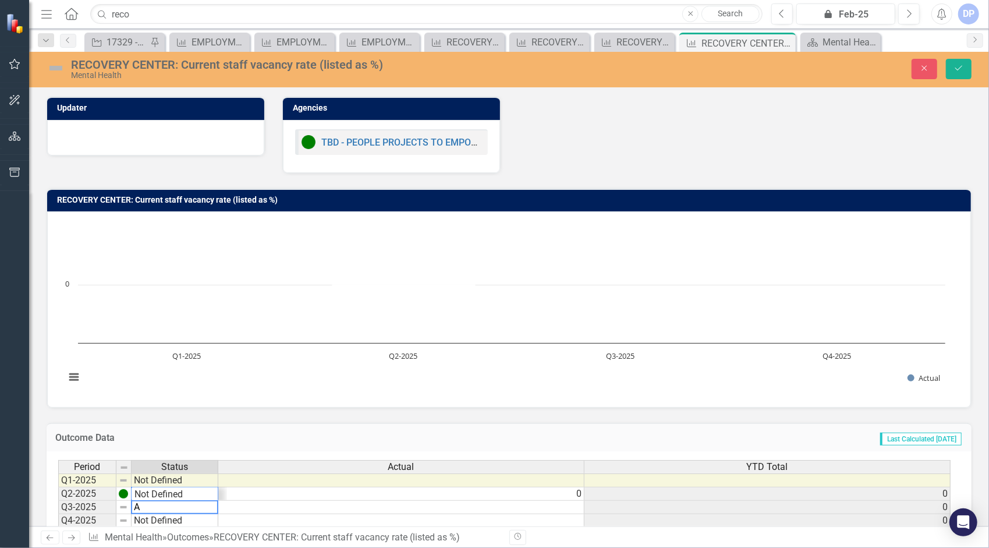
scroll to position [14, 0]
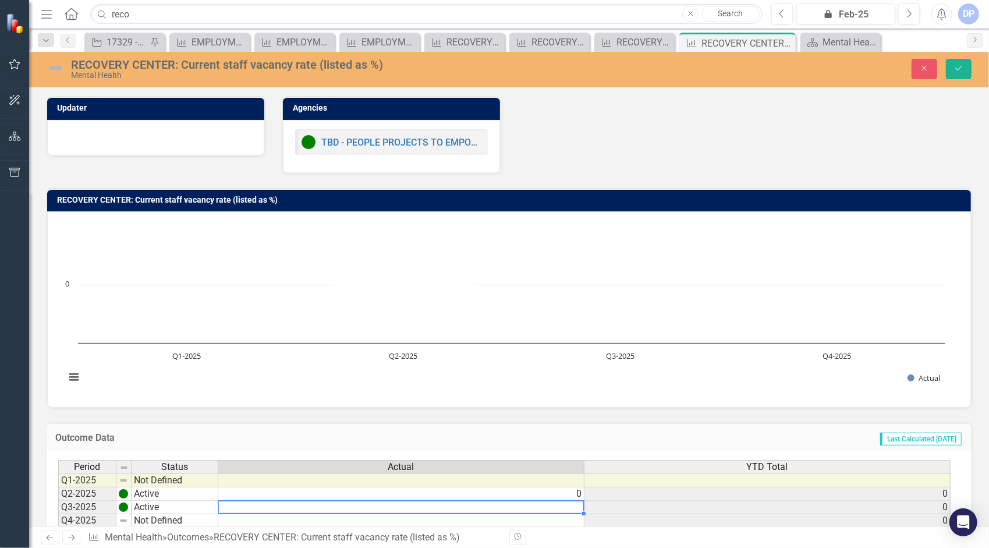
type textarea "Active"
type textarea "0"
click at [965, 68] on button "Save" at bounding box center [959, 69] width 26 height 20
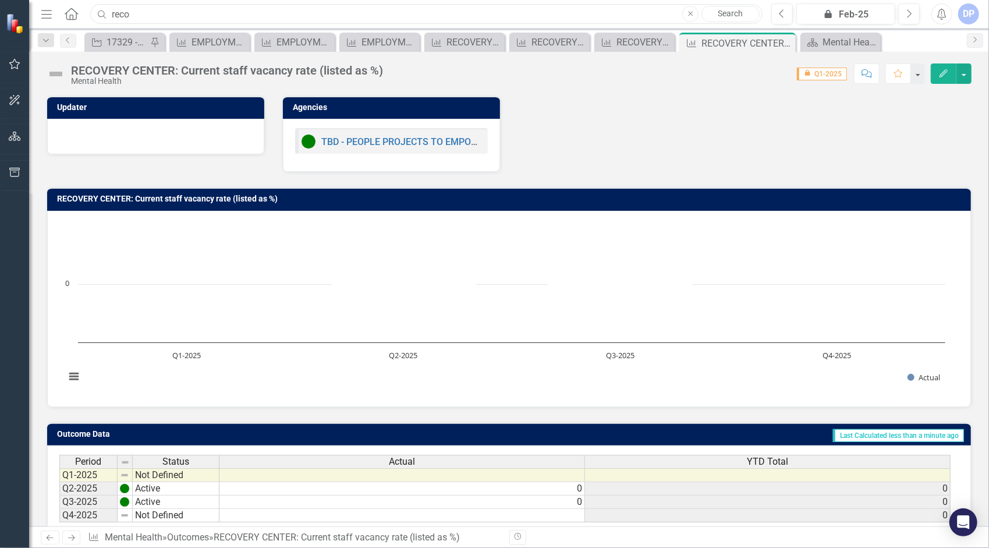
click at [214, 13] on input "reco" at bounding box center [426, 14] width 672 height 20
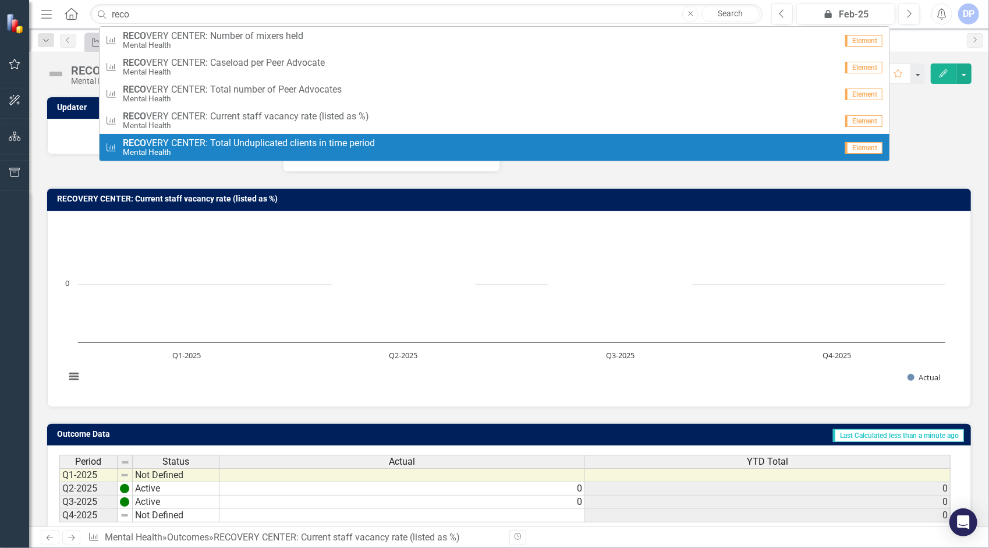
click at [210, 147] on span "RECO VERY CENTER: Total Unduplicated clients in time period" at bounding box center [249, 143] width 252 height 10
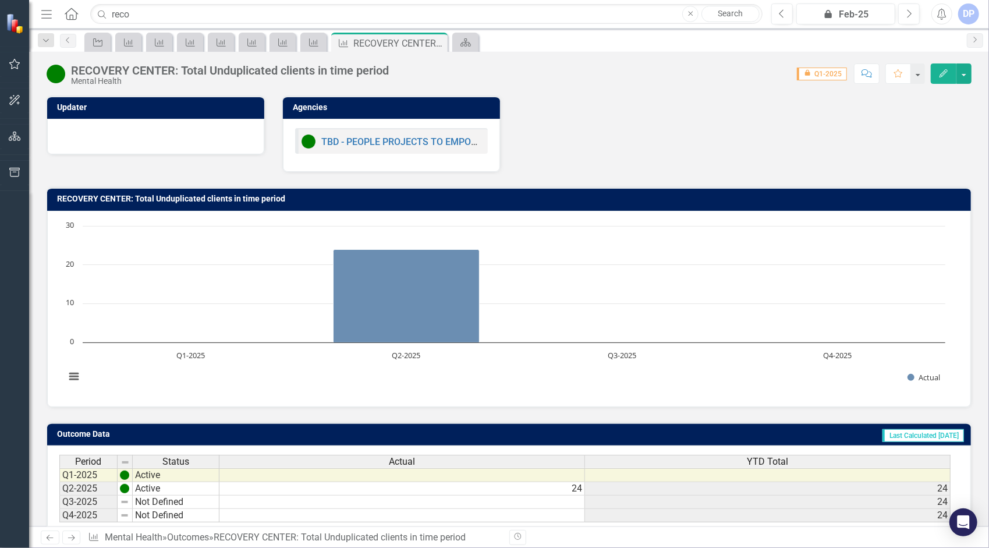
click at [151, 502] on td "Not Defined" at bounding box center [176, 501] width 87 height 13
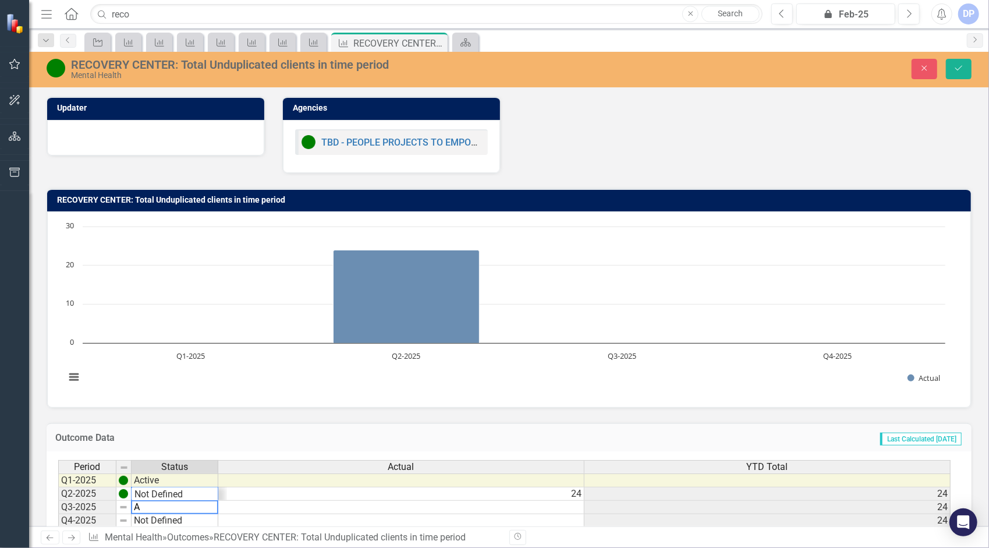
scroll to position [14, 0]
type textarea "Active"
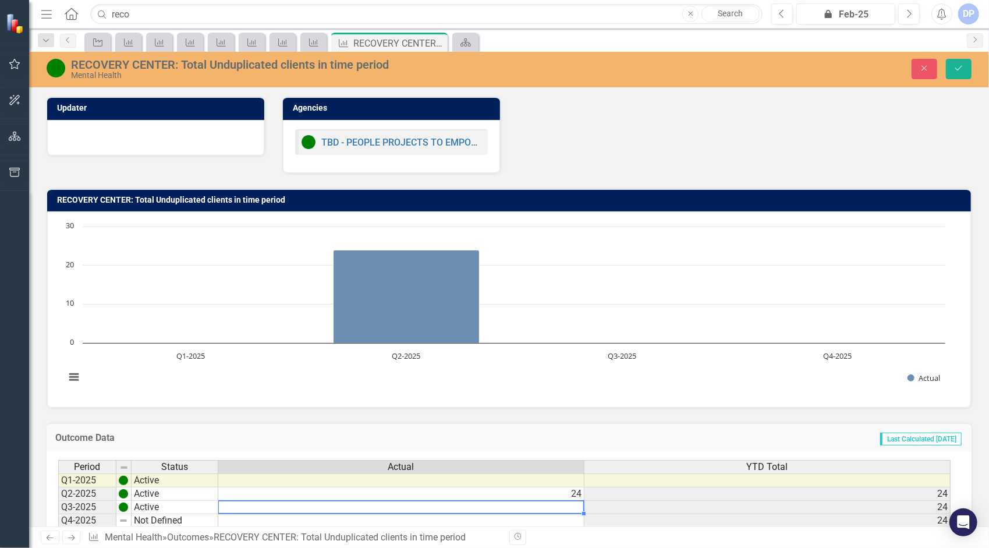
click at [555, 504] on td at bounding box center [401, 507] width 366 height 13
type textarea "10"
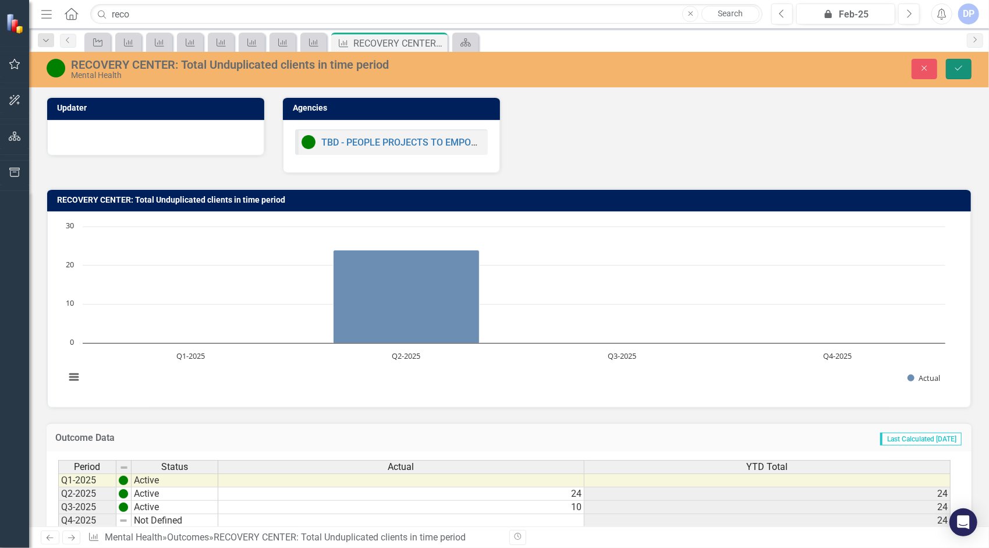
click at [958, 65] on icon "Save" at bounding box center [958, 68] width 10 height 8
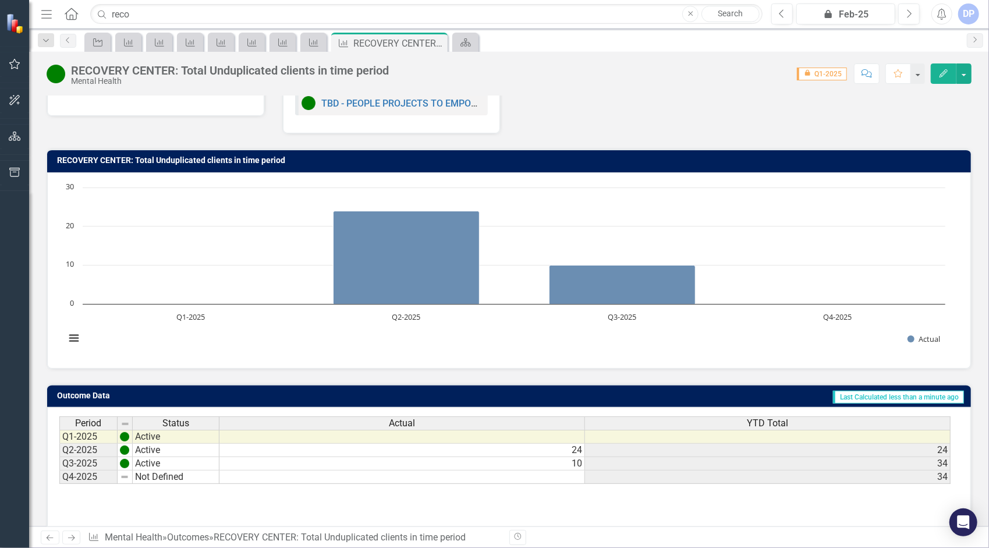
scroll to position [0, 0]
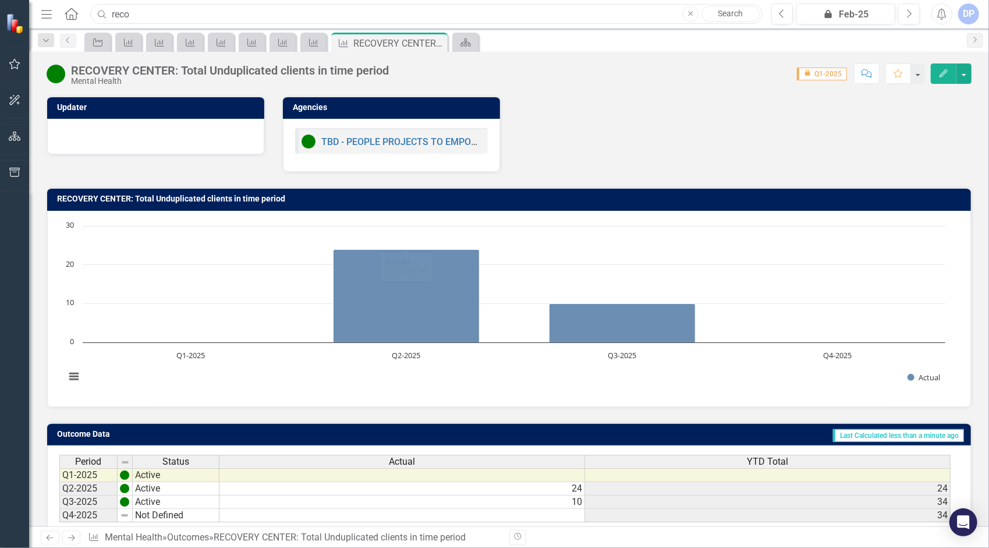
click at [178, 12] on input "reco" at bounding box center [426, 14] width 672 height 20
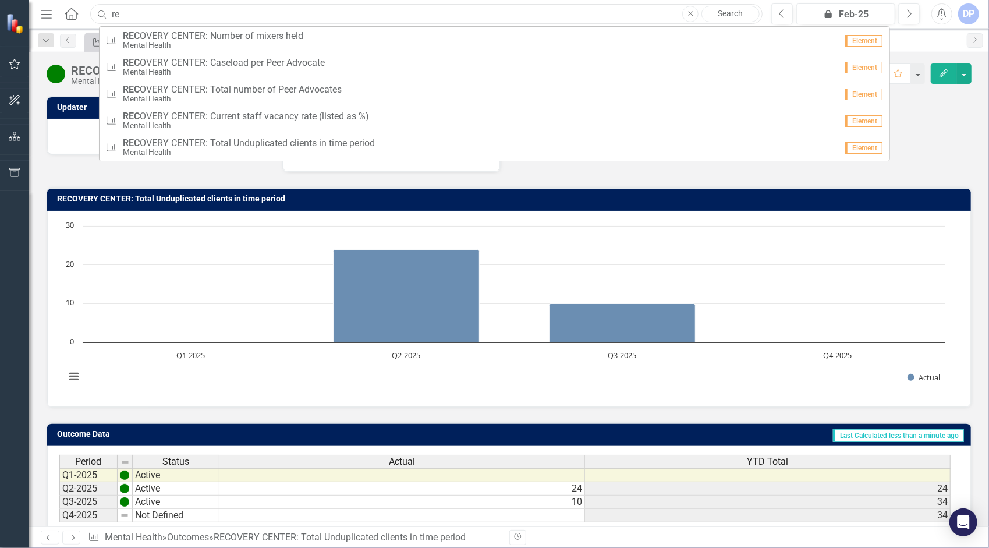
type input "r"
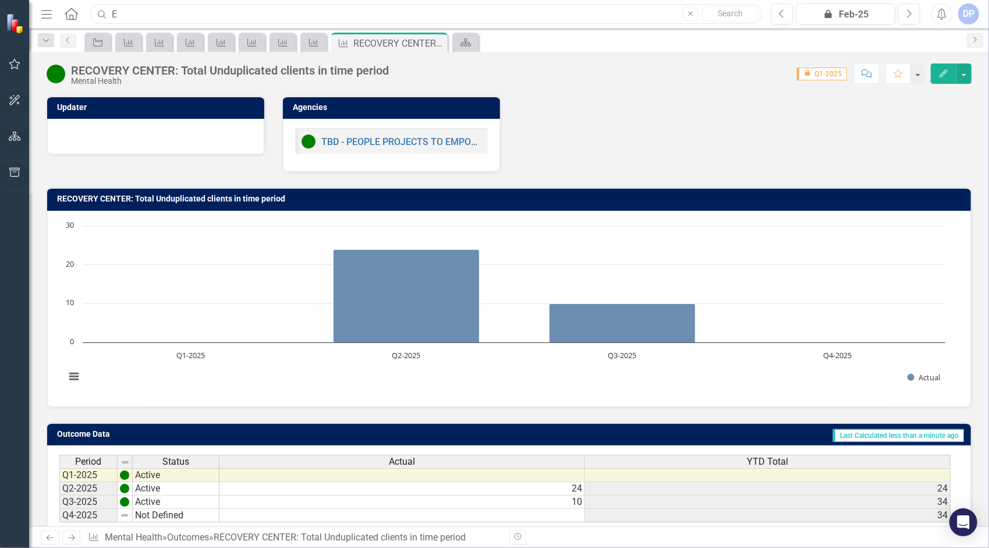
click at [191, 14] on input "E" at bounding box center [426, 14] width 672 height 20
click at [205, 8] on input "E" at bounding box center [426, 14] width 672 height 20
click at [217, 10] on input "E" at bounding box center [426, 14] width 672 height 20
click at [363, 12] on input "E" at bounding box center [426, 14] width 672 height 20
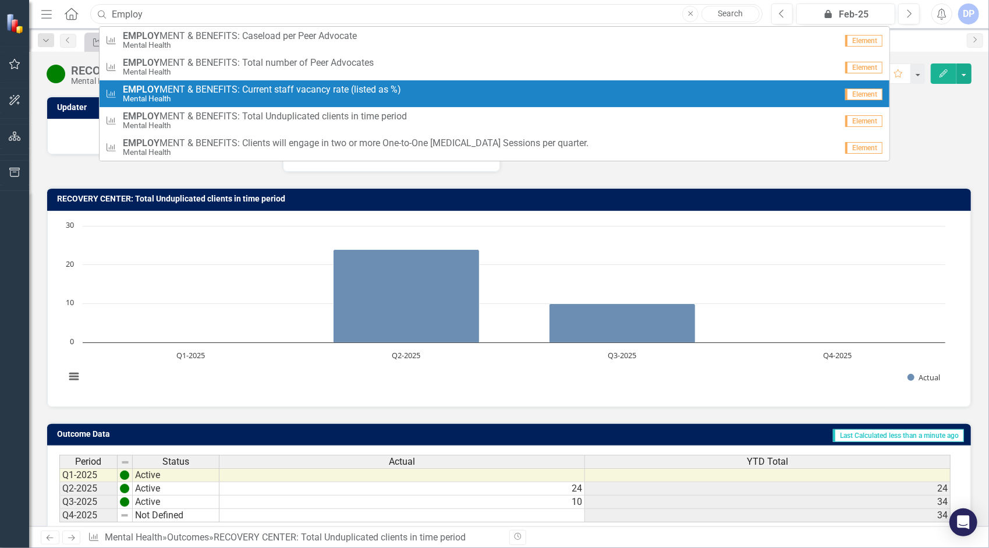
type input "Employ"
click at [221, 88] on span "EMPLOY MENT & BENEFITS: Current staff vacancy rate (listed as %)" at bounding box center [262, 89] width 278 height 10
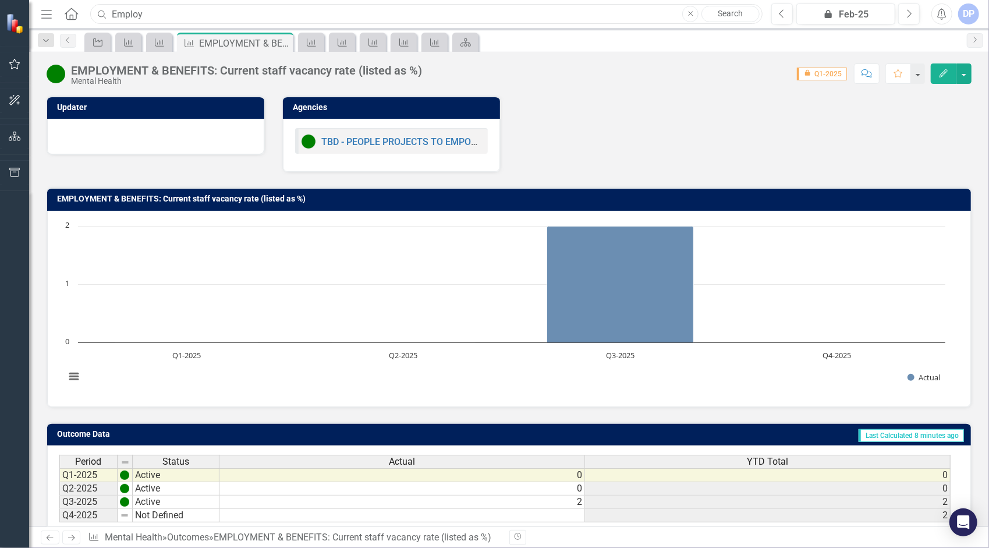
click at [240, 15] on input "Employ" at bounding box center [426, 14] width 672 height 20
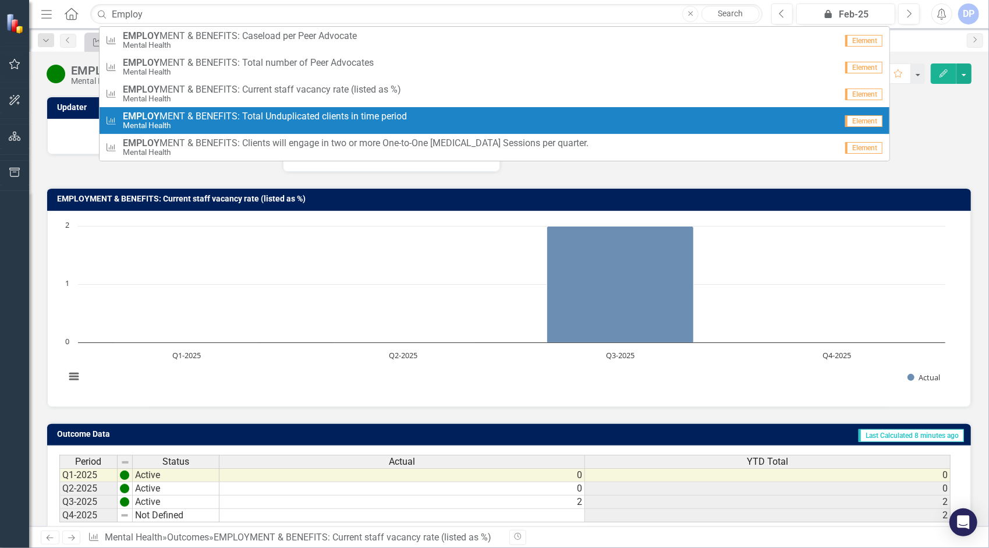
click at [238, 119] on span "EMPLOY MENT & BENEFITS: Total Unduplicated clients in time period" at bounding box center [265, 116] width 284 height 10
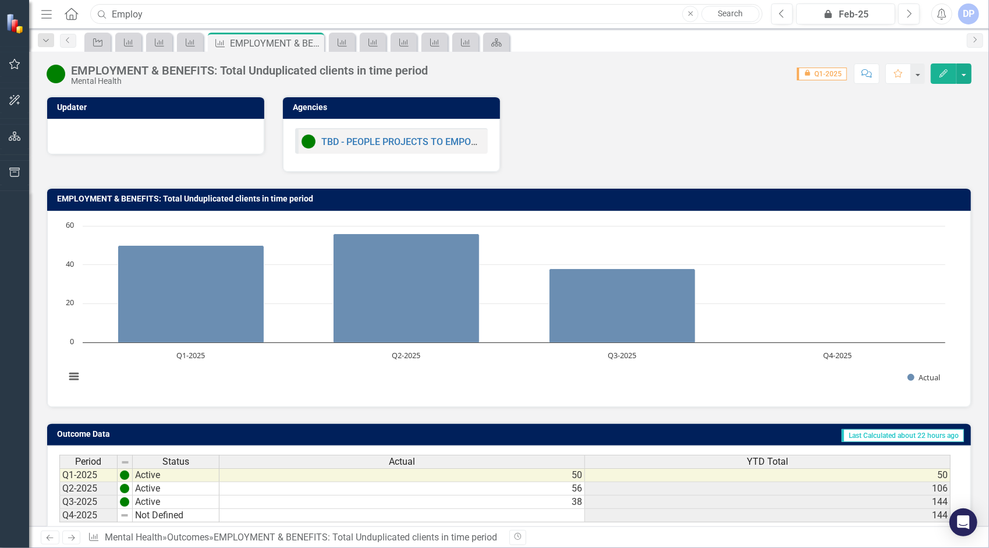
click at [164, 10] on input "Employ" at bounding box center [426, 14] width 672 height 20
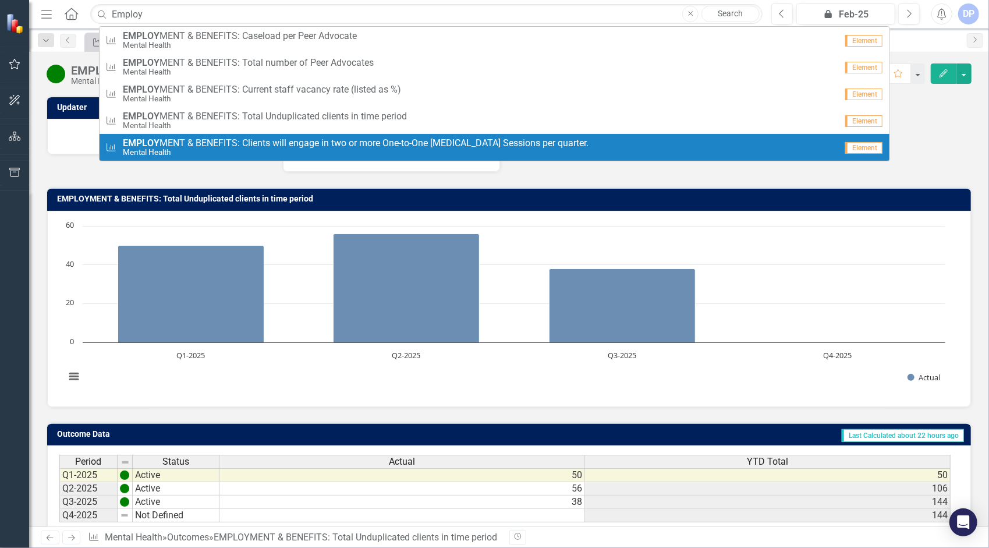
click at [225, 145] on span "EMPLOY MENT & BENEFITS: Clients will engage in two or more One-to-One [MEDICAL_…" at bounding box center [356, 143] width 466 height 10
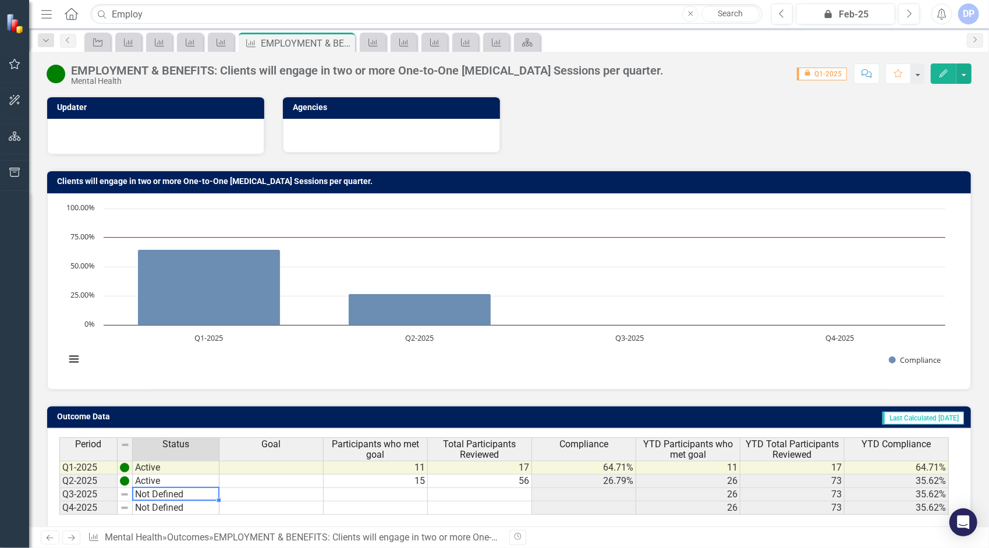
click at [163, 490] on td "Not Defined" at bounding box center [176, 494] width 87 height 13
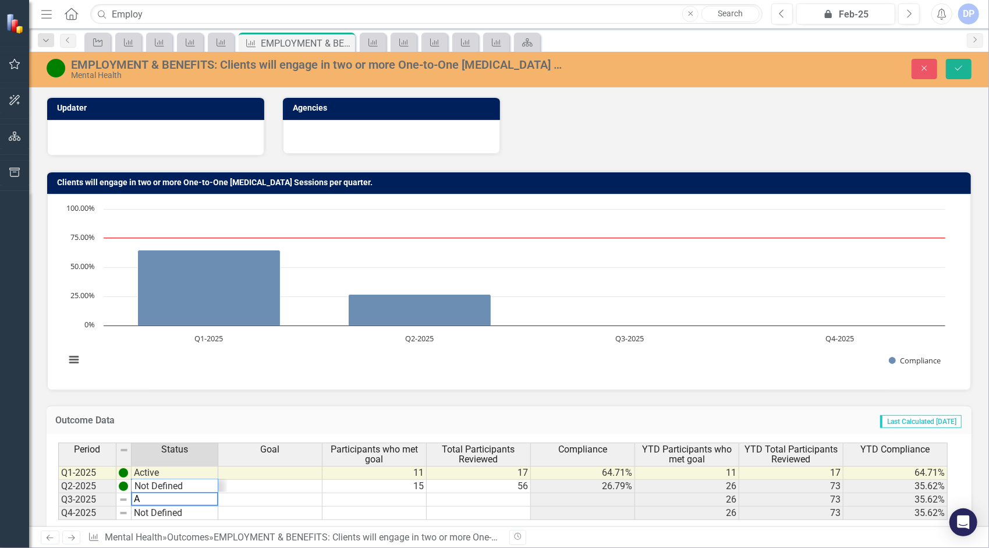
scroll to position [14, 0]
type textarea "Active"
click at [410, 493] on td at bounding box center [374, 499] width 104 height 13
click at [169, 14] on input "Employ" at bounding box center [426, 14] width 672 height 20
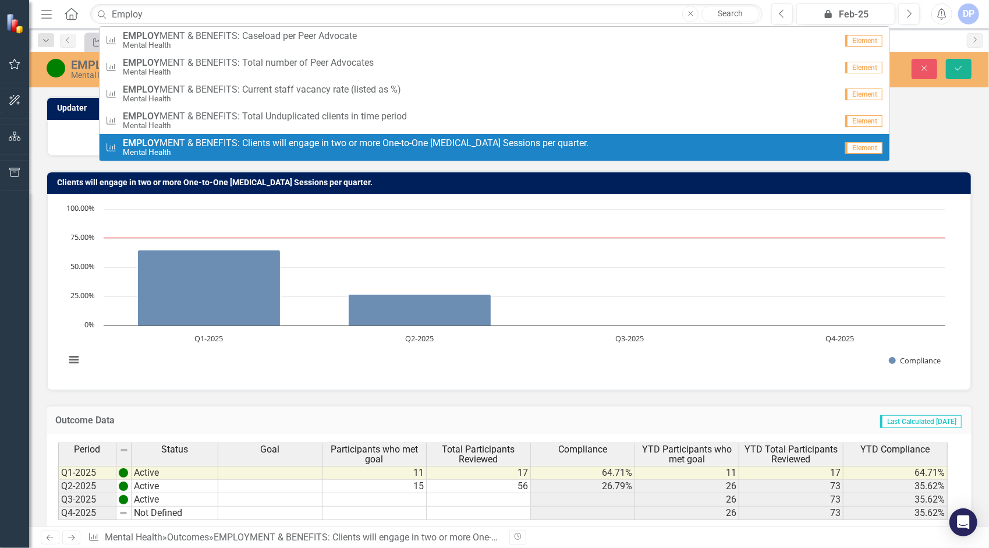
click at [210, 141] on span "EMPLOY MENT & BENEFITS: Clients will engage in two or more One-to-One [MEDICAL_…" at bounding box center [356, 143] width 466 height 10
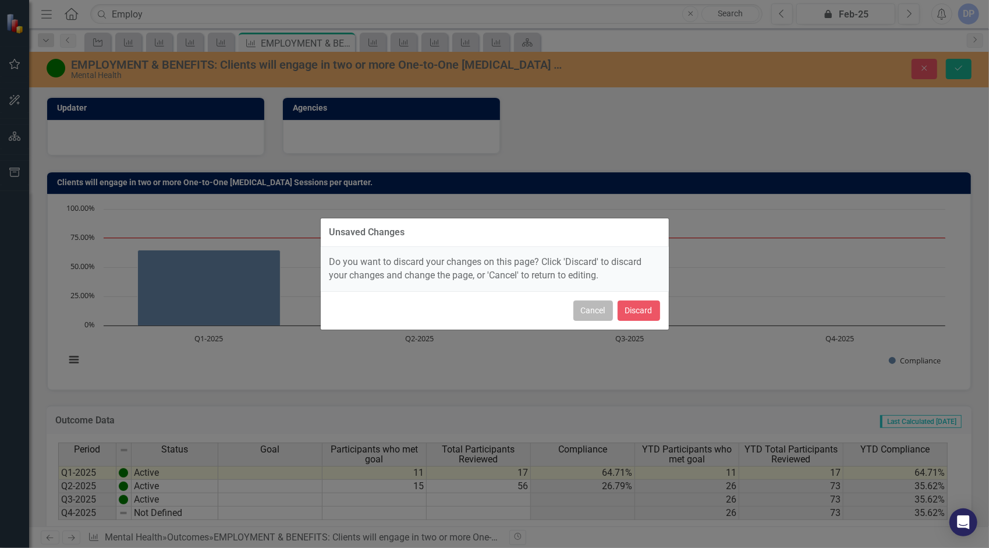
click at [594, 307] on button "Cancel" at bounding box center [593, 310] width 40 height 20
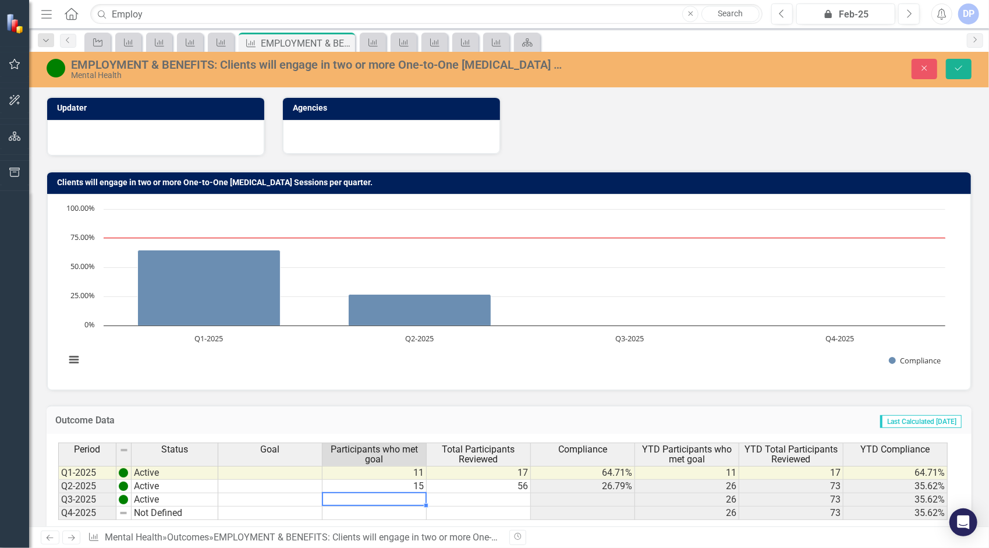
click at [412, 494] on td at bounding box center [374, 499] width 104 height 13
type textarea "6"
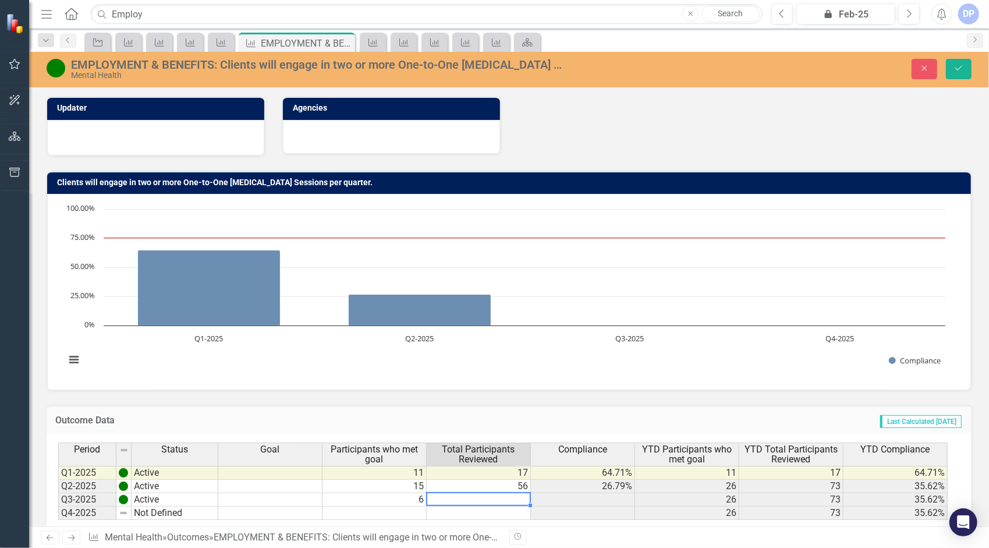
click at [492, 495] on td at bounding box center [479, 499] width 104 height 13
type textarea "38"
click at [612, 495] on td at bounding box center [583, 499] width 104 height 13
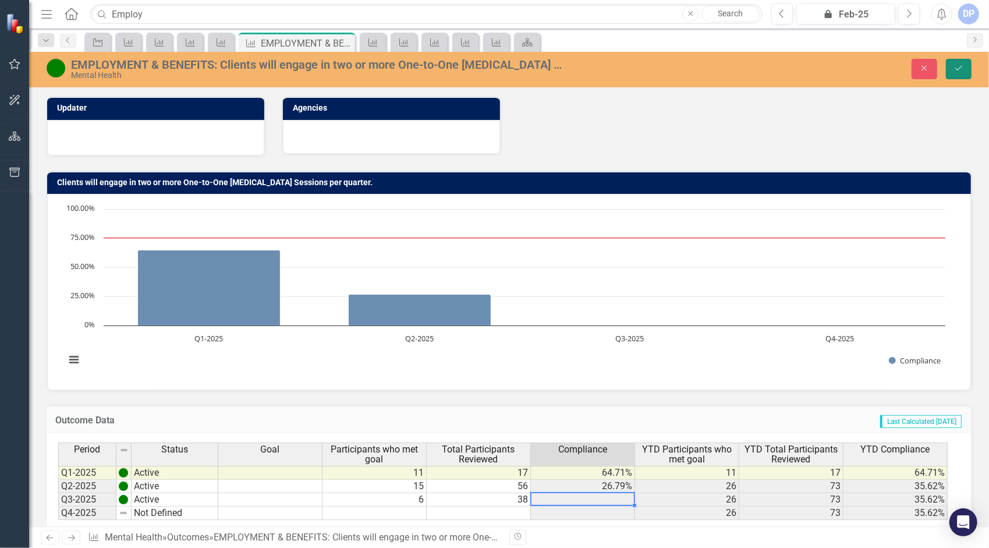
click at [958, 71] on icon "Save" at bounding box center [958, 68] width 10 height 8
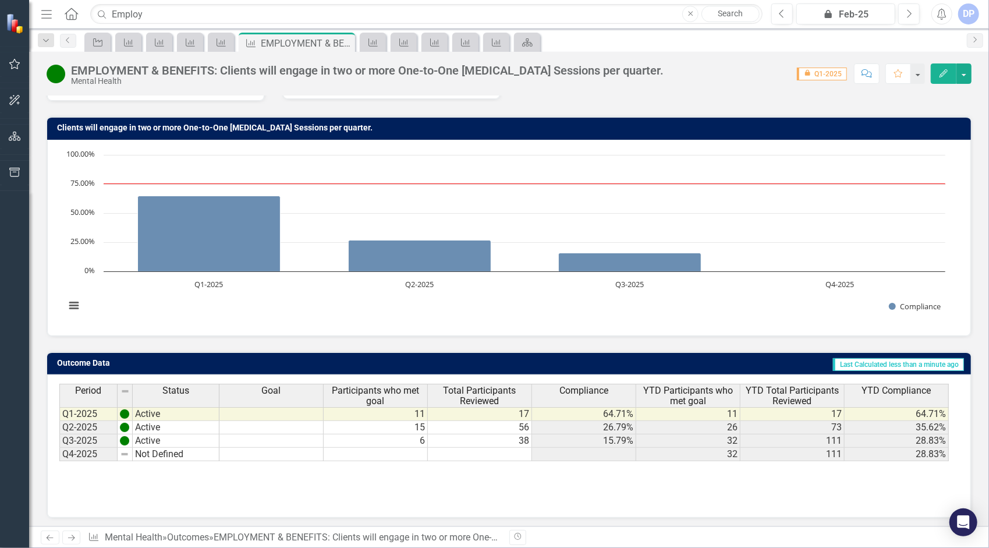
scroll to position [54, 0]
